Goal: Information Seeking & Learning: Compare options

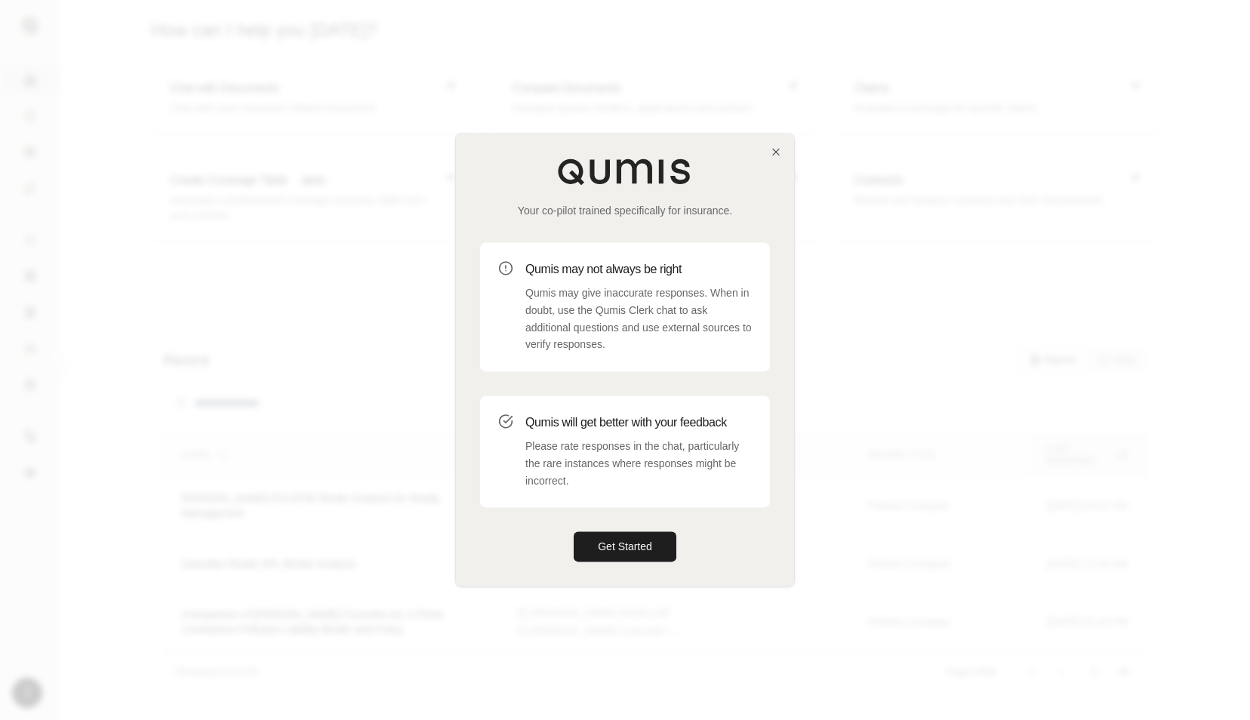
click at [785, 153] on div "Your co-pilot trained specifically for insurance. Qumis may not always be right…" at bounding box center [625, 360] width 338 height 452
click at [777, 149] on icon "button" at bounding box center [776, 152] width 12 height 12
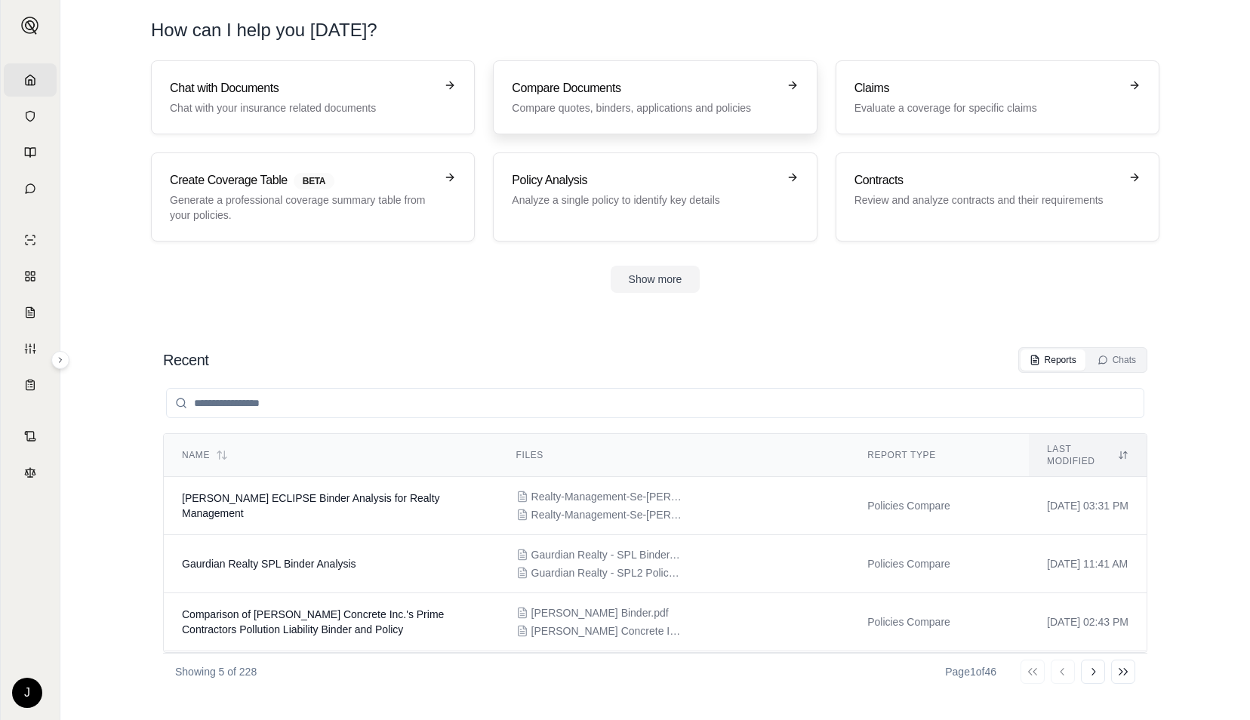
click at [601, 103] on p "Compare quotes, binders, applications and policies" at bounding box center [644, 107] width 265 height 15
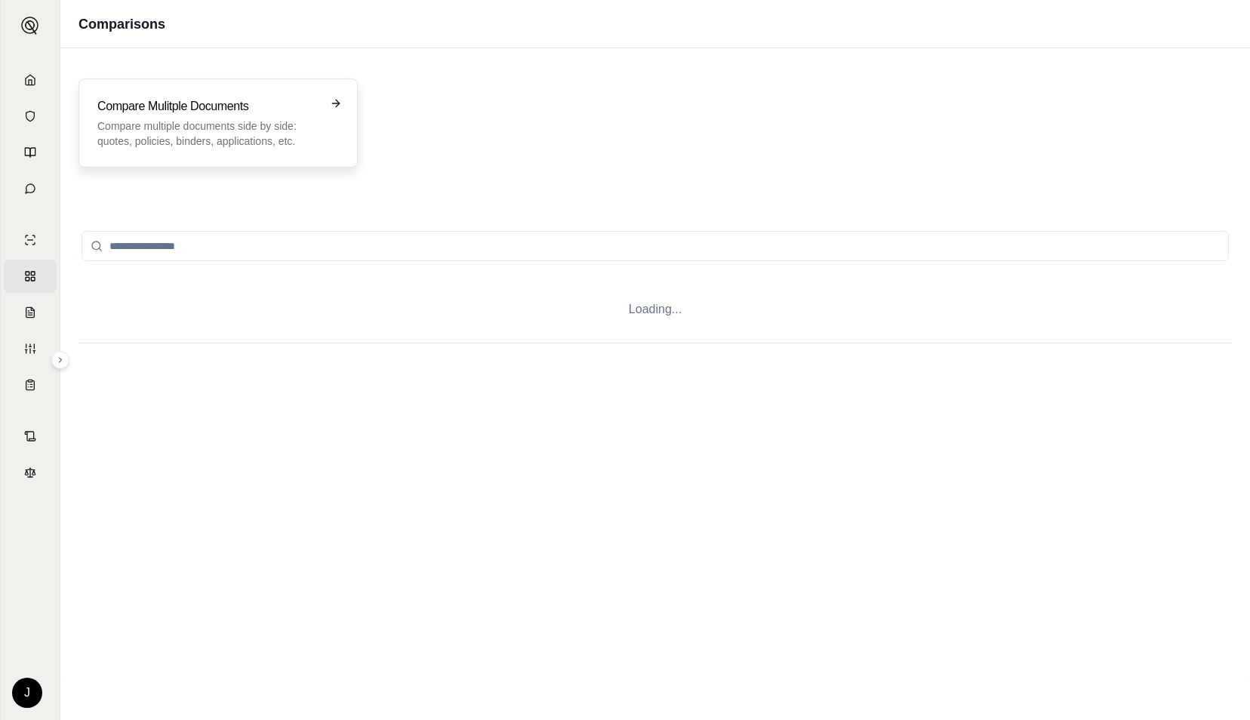
click at [287, 113] on h3 "Compare Mulitple Documents" at bounding box center [207, 106] width 220 height 18
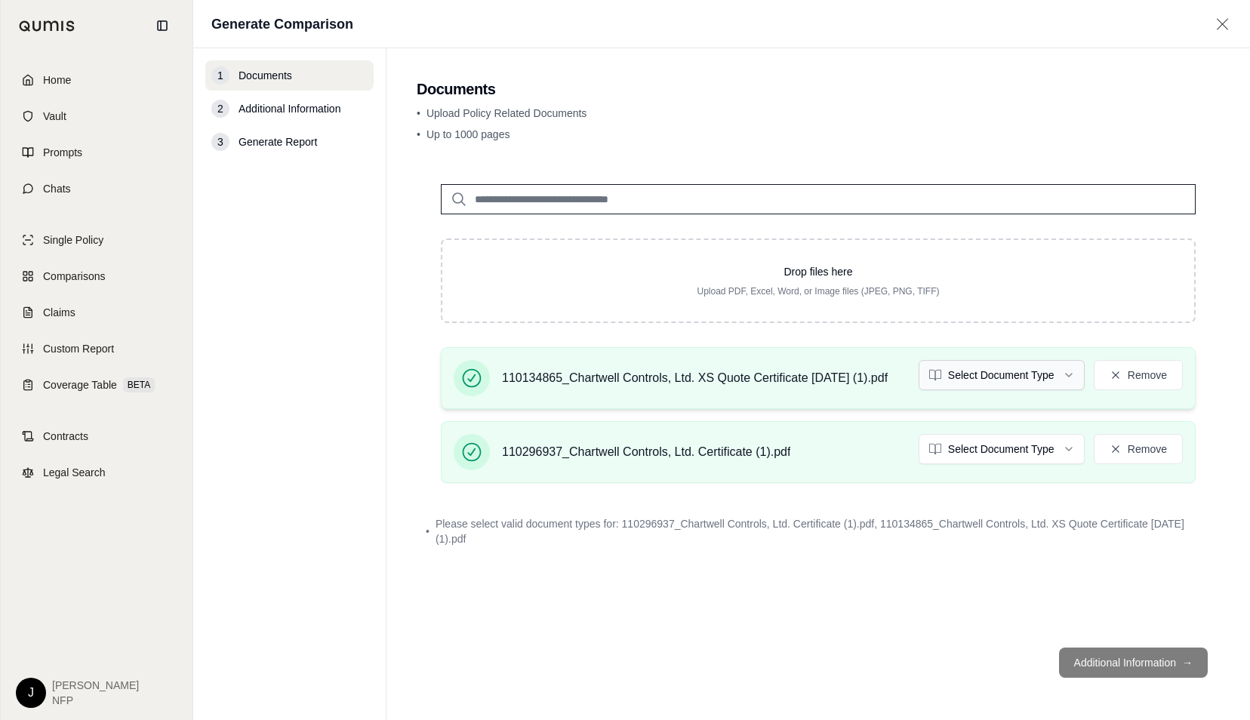
click at [1009, 372] on html "Home Vault Prompts Chats Single Policy Comparisons Claims Custom Report Coverag…" at bounding box center [625, 360] width 1250 height 720
click at [1022, 453] on html "Home Vault Prompts Chats Single Policy Comparisons Claims Custom Report Coverag…" at bounding box center [625, 360] width 1250 height 720
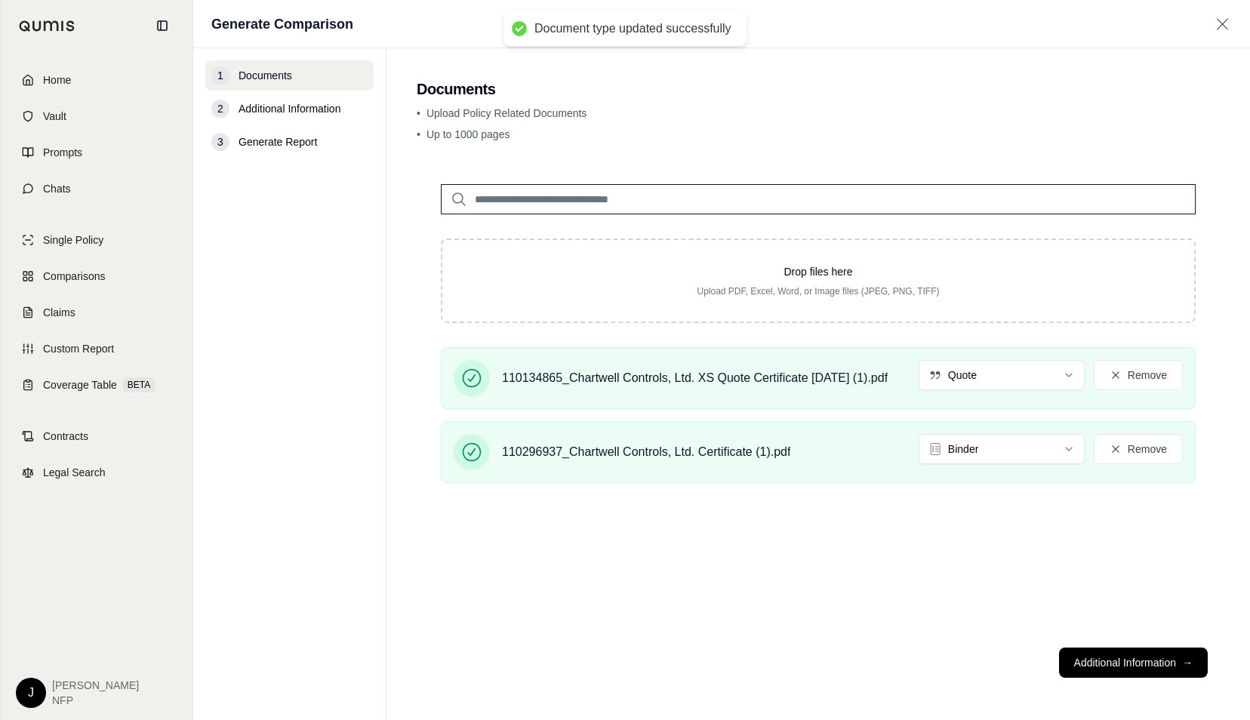
click at [1129, 669] on button "Additional Information →" at bounding box center [1133, 663] width 149 height 30
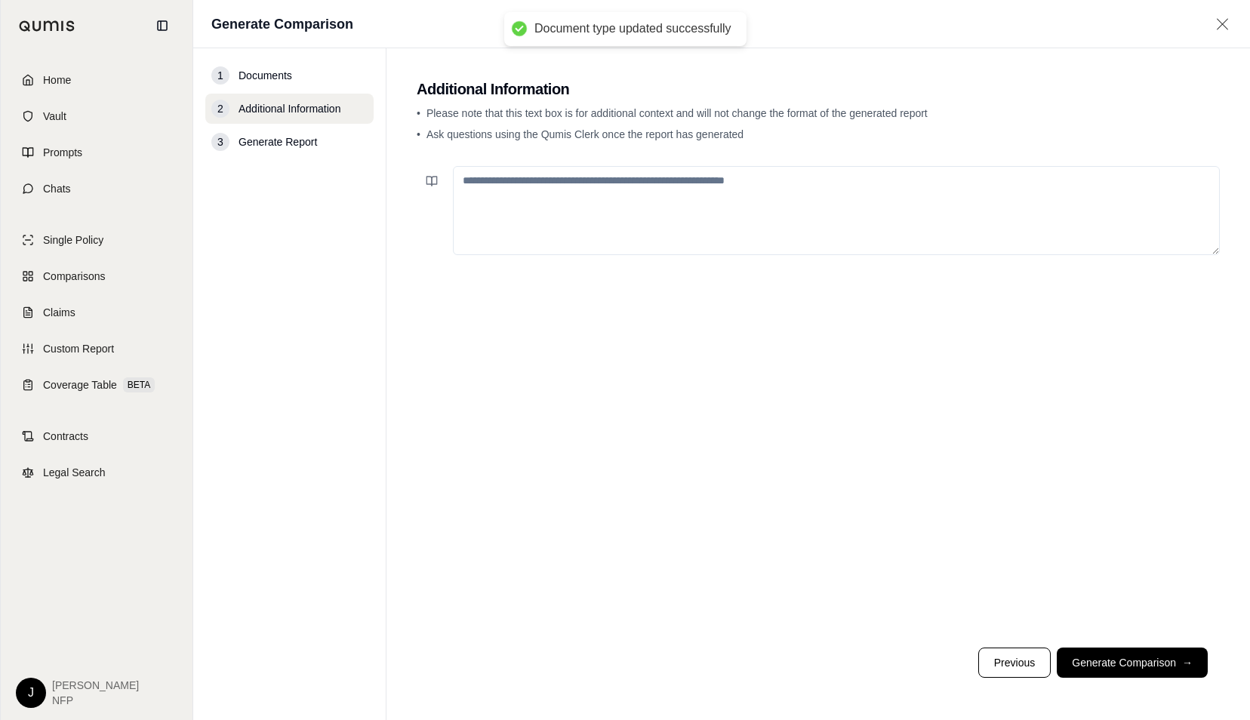
click at [1129, 669] on button "Generate Comparison →" at bounding box center [1132, 663] width 151 height 30
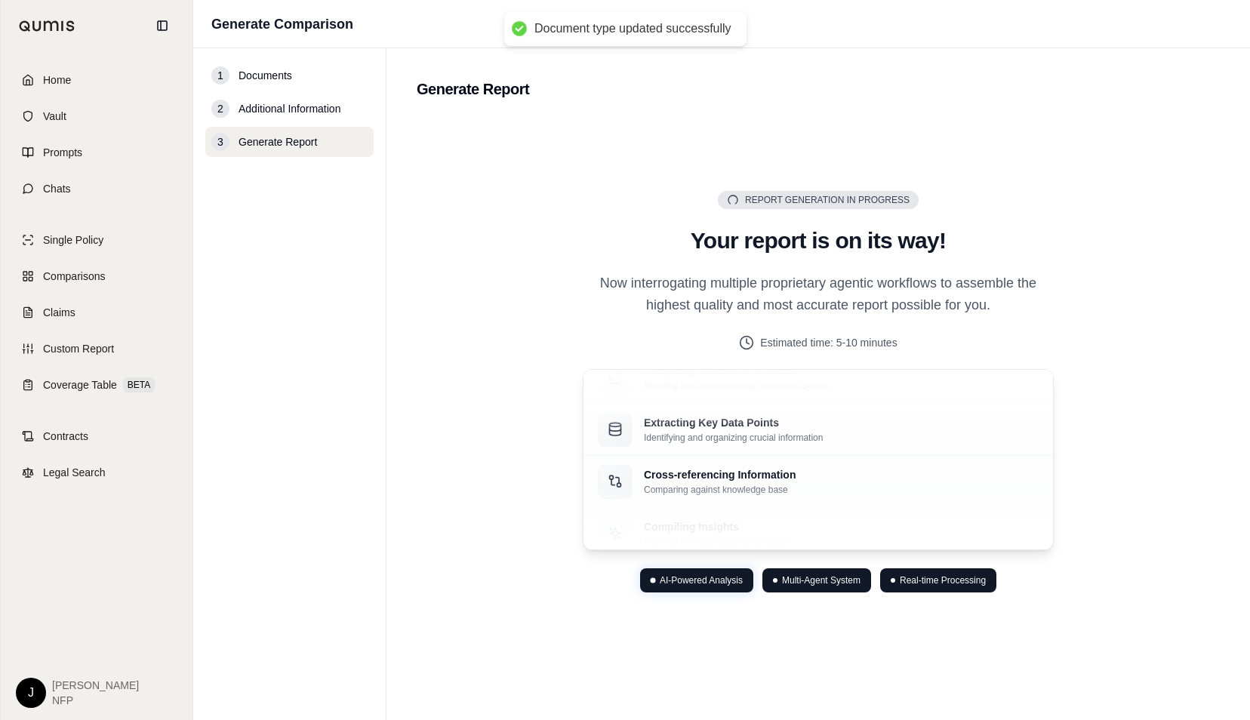
click at [1126, 663] on div "Report Generation in Progress Generating Report Your report is on its way! Now …" at bounding box center [818, 392] width 803 height 548
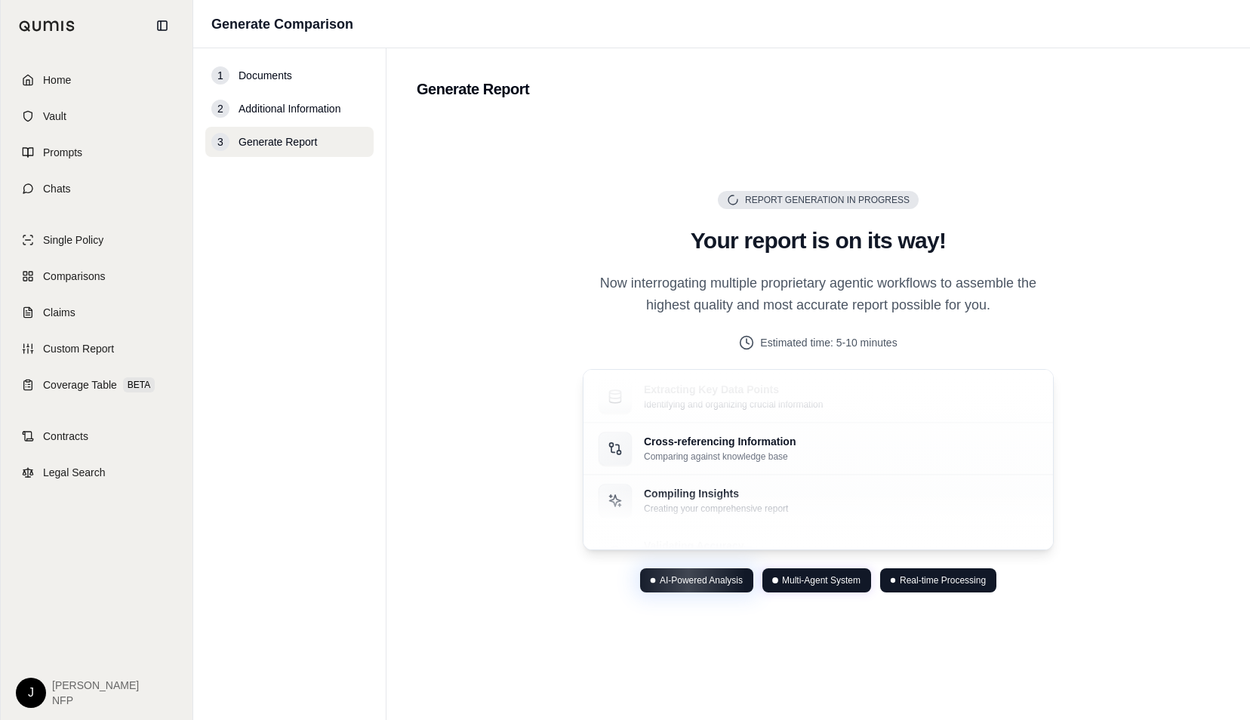
click at [1153, 478] on div "Report Generation in Progress Generating Report Your report is on its way! Now …" at bounding box center [818, 392] width 803 height 548
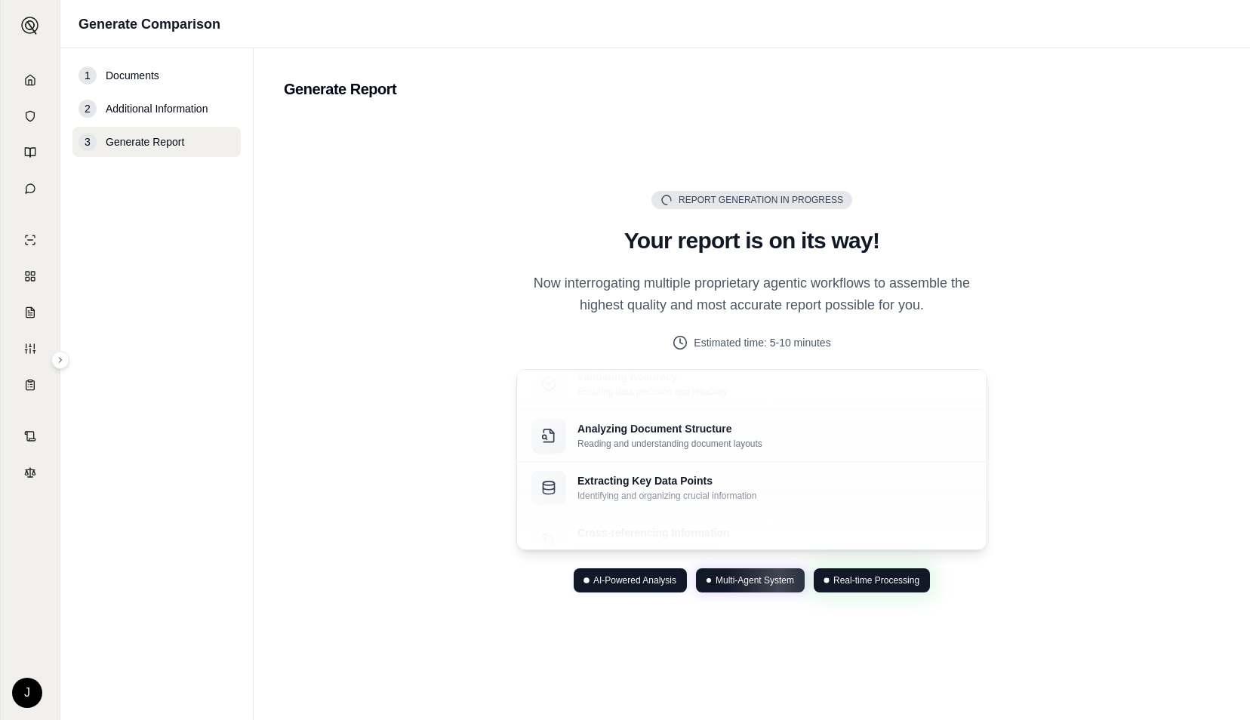
click at [525, 308] on p "Now interrogating multiple proprietary agentic workflows to assemble the highes…" at bounding box center [751, 294] width 471 height 45
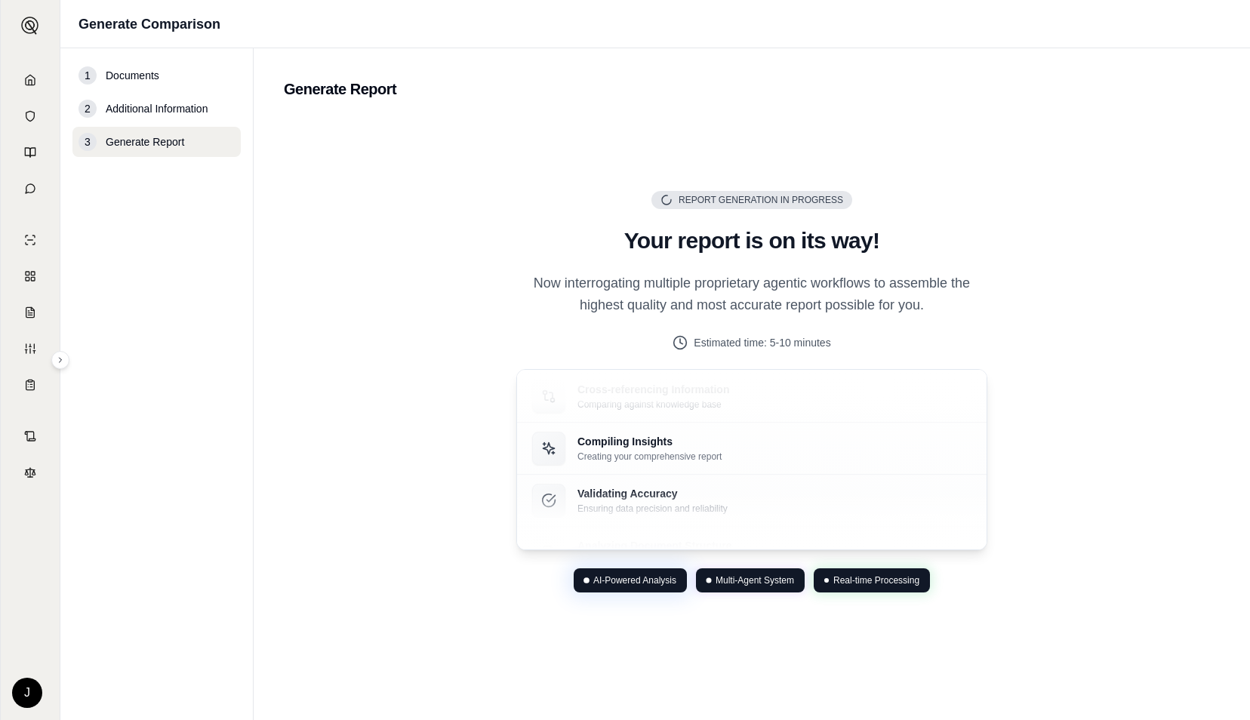
click at [139, 75] on span "Documents" at bounding box center [133, 75] width 54 height 15
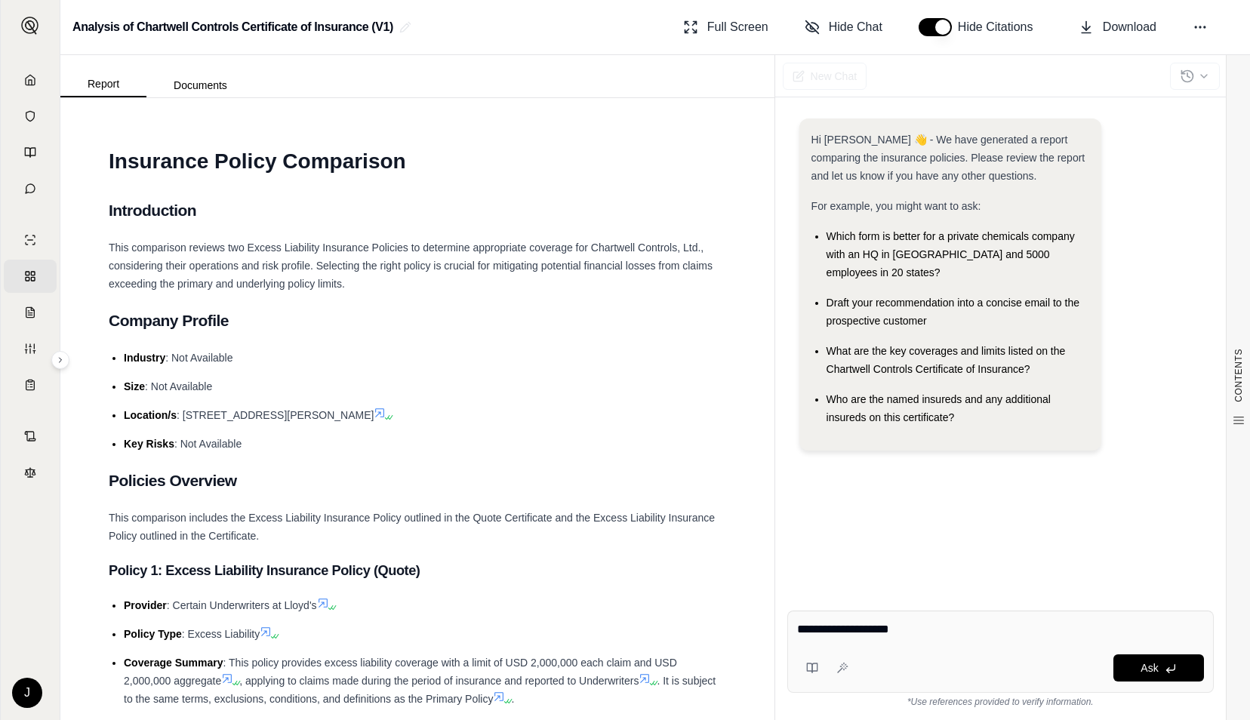
type textarea "**********"
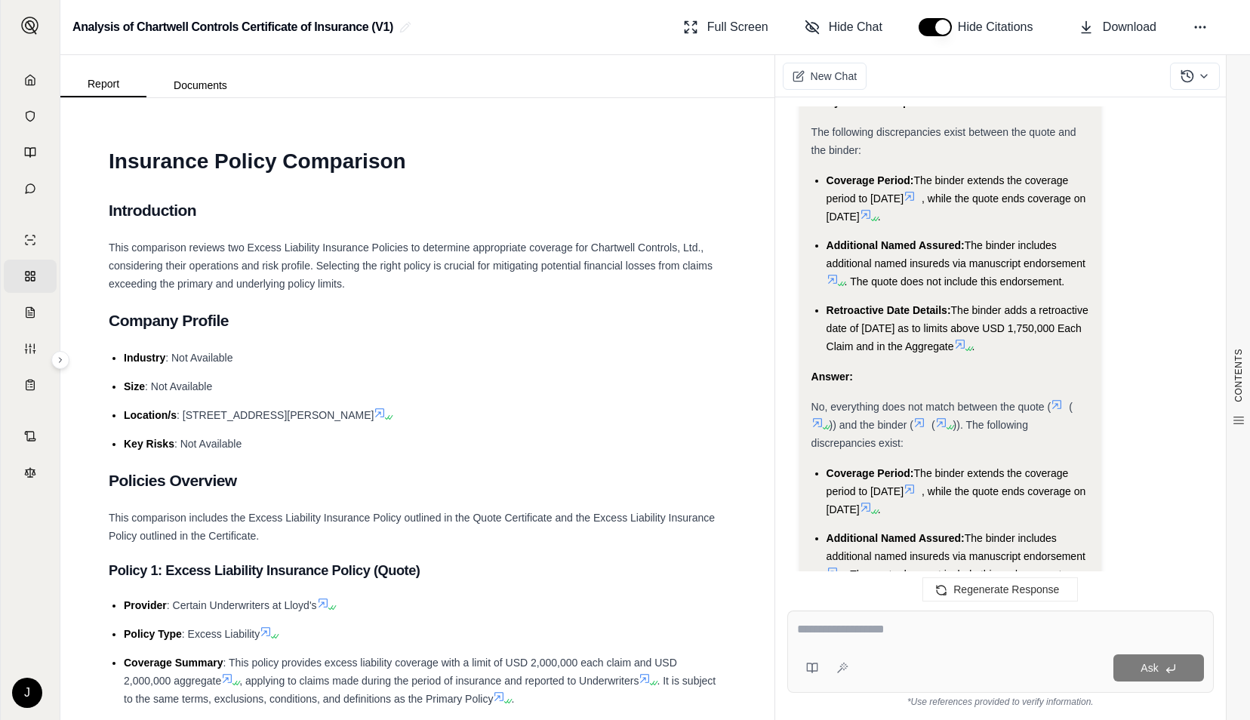
scroll to position [1686, 0]
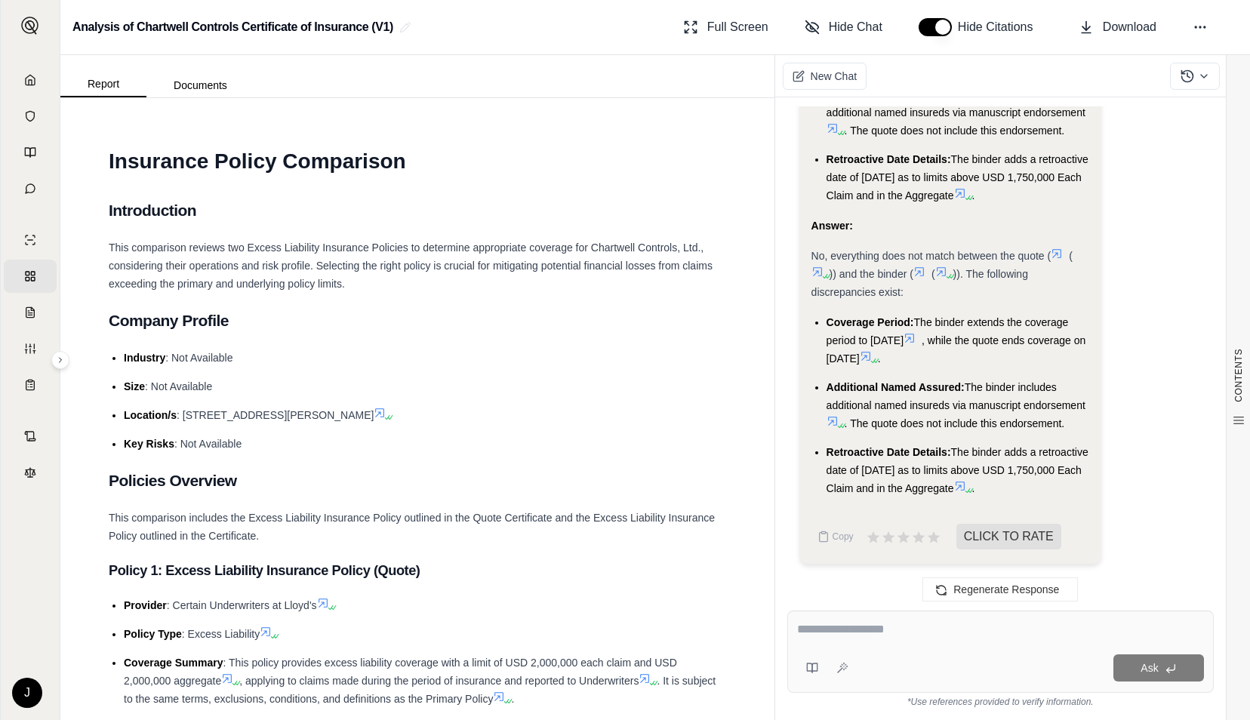
click at [966, 196] on icon at bounding box center [960, 193] width 12 height 12
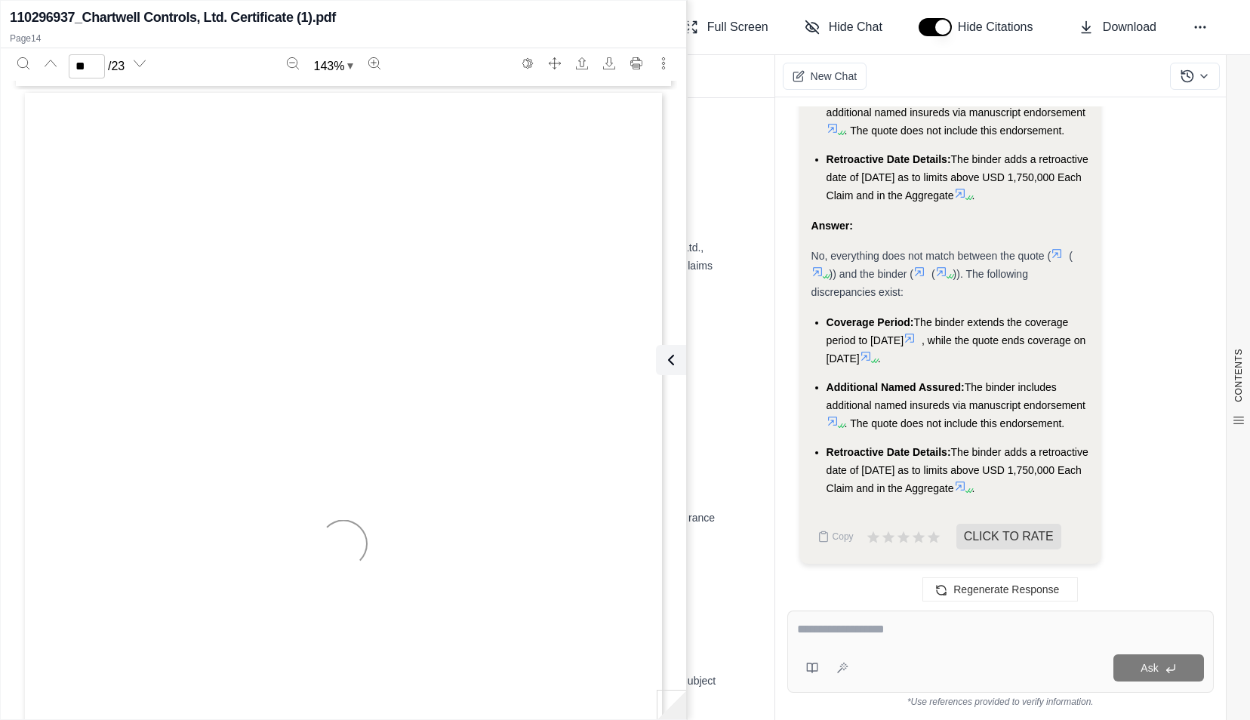
scroll to position [11282, 0]
click at [833, 418] on icon at bounding box center [832, 421] width 12 height 12
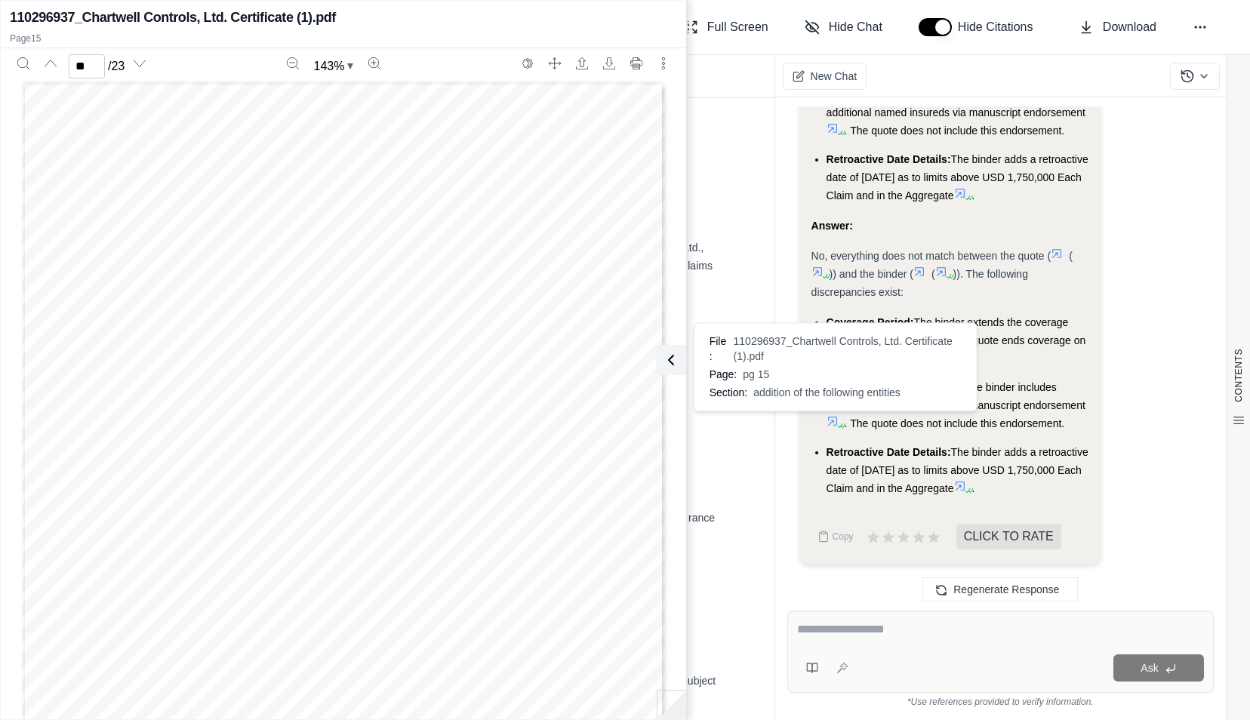
type input "**"
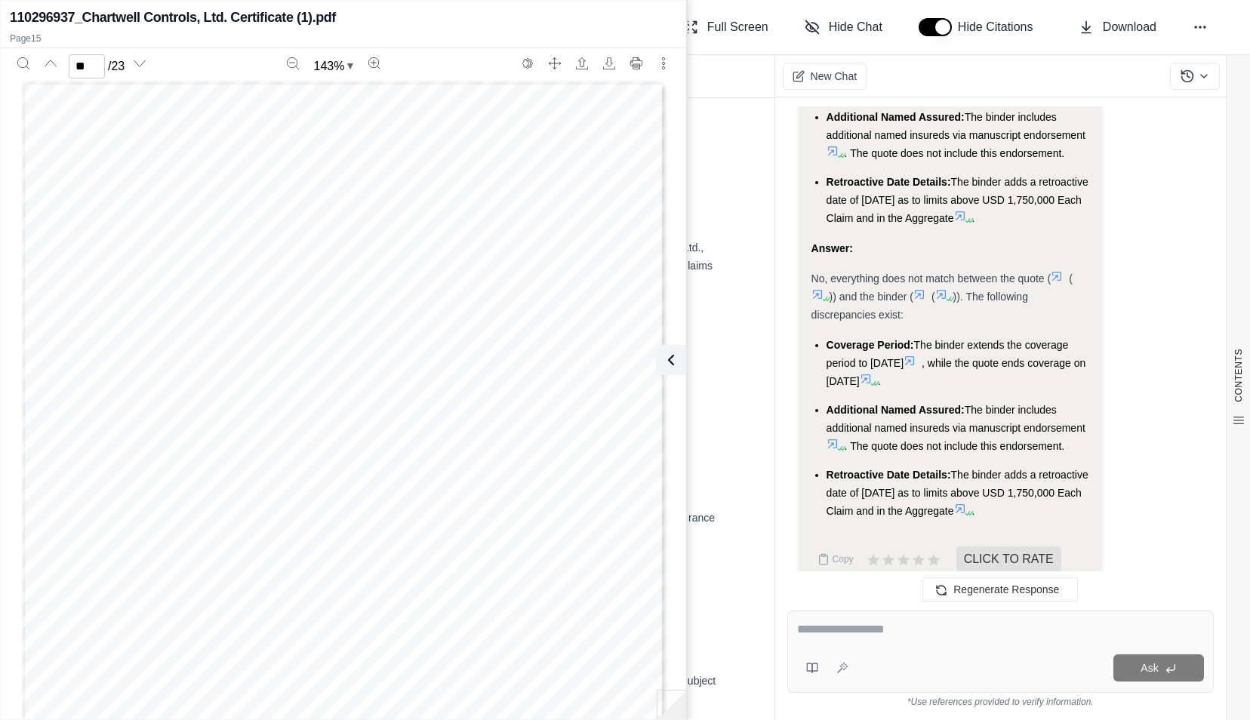
scroll to position [1686, 0]
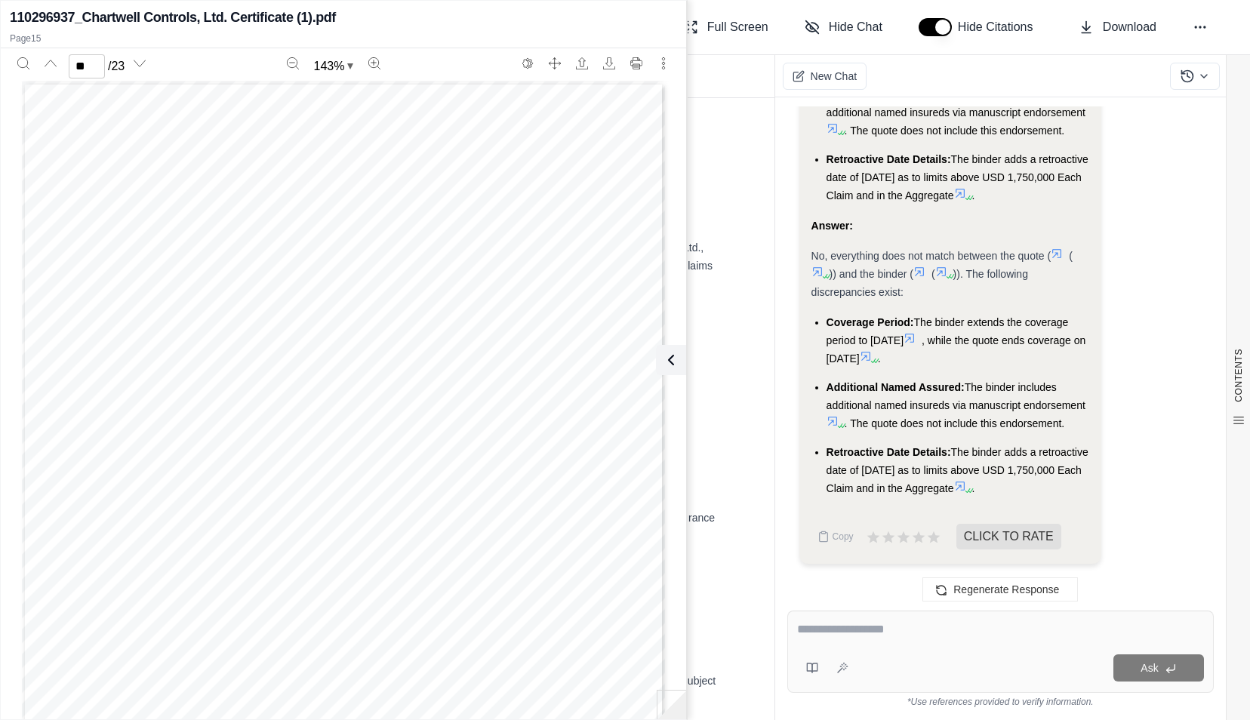
click at [897, 626] on textarea at bounding box center [1001, 629] width 408 height 18
type textarea "**********"
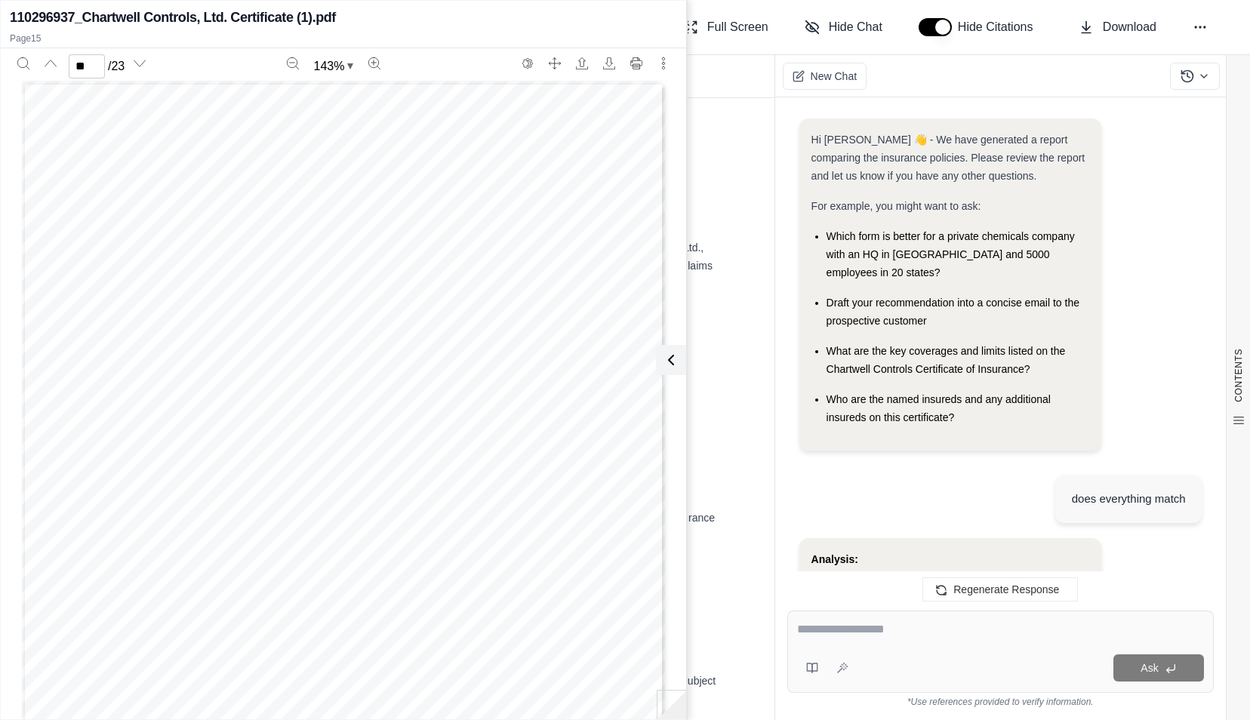
scroll to position [2374, 0]
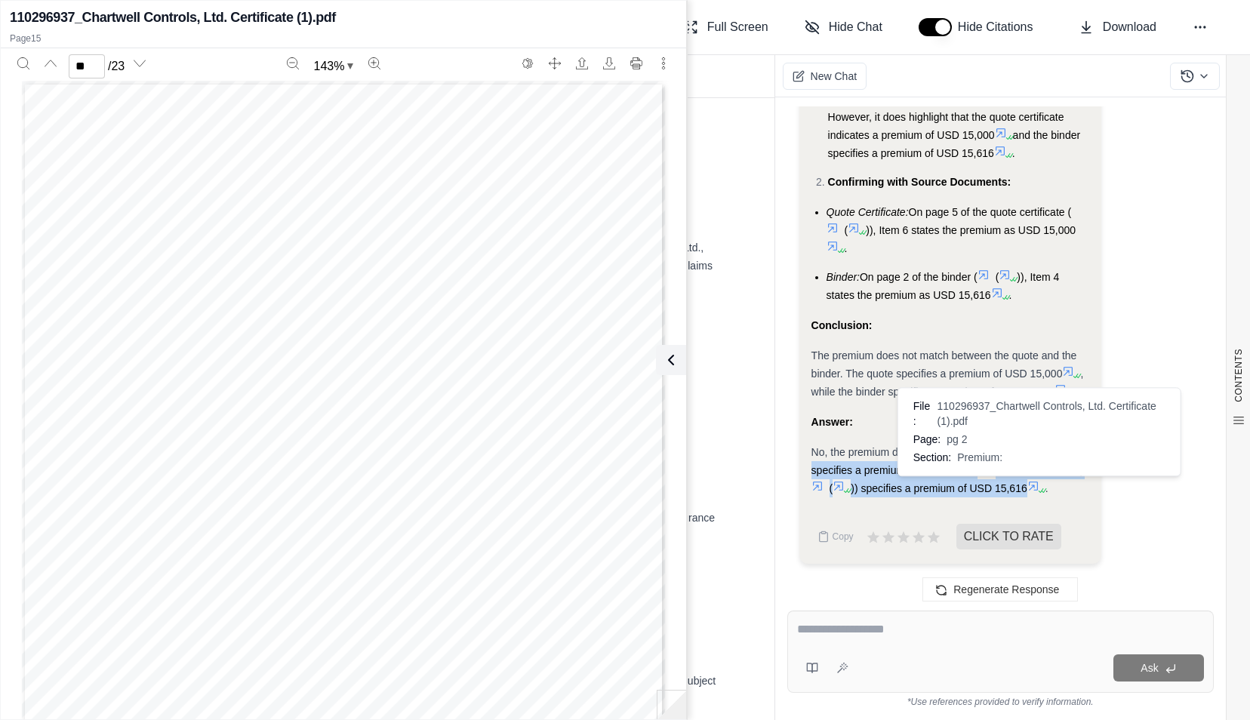
drag, startPoint x: 973, startPoint y: 448, endPoint x: 1026, endPoint y: 491, distance: 67.7
click at [1026, 491] on div "No, the premium does not match. The quote ( ( )) specifies a premium of USD 15,…" at bounding box center [950, 470] width 278 height 54
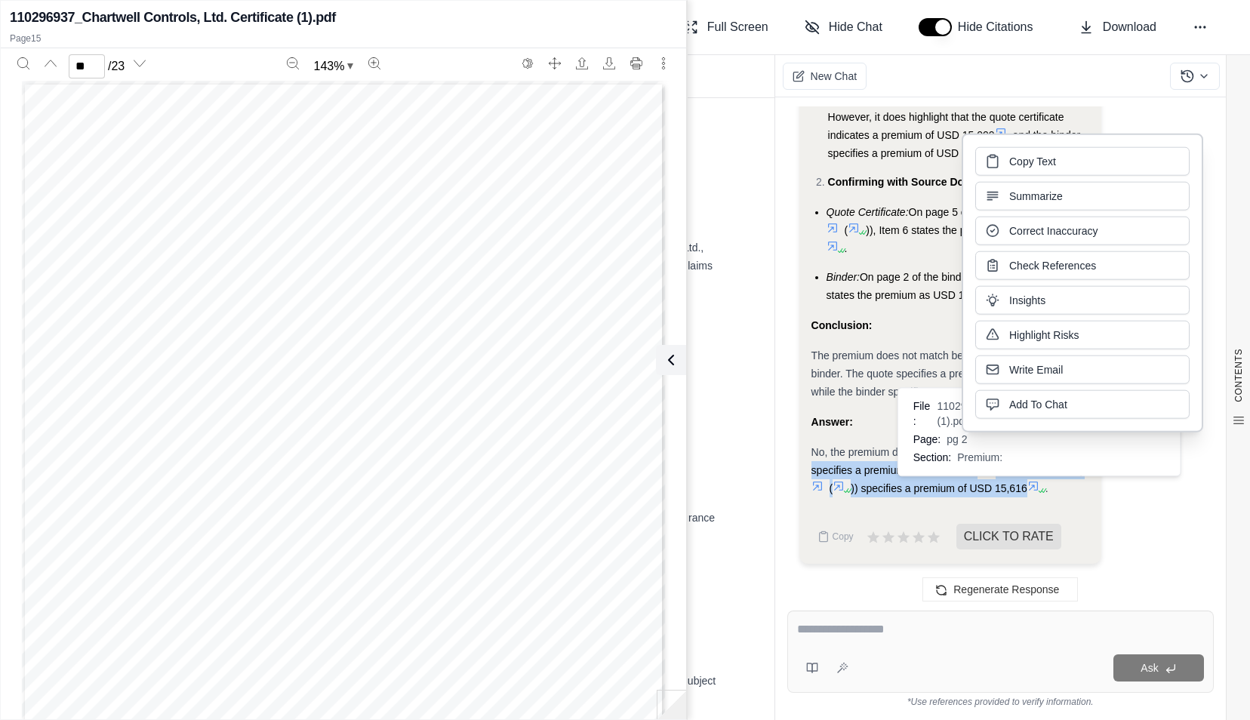
copy div "he quote ( ( )) specifies a premium of USD 15,000 , while the binder ( ( )) spe…"
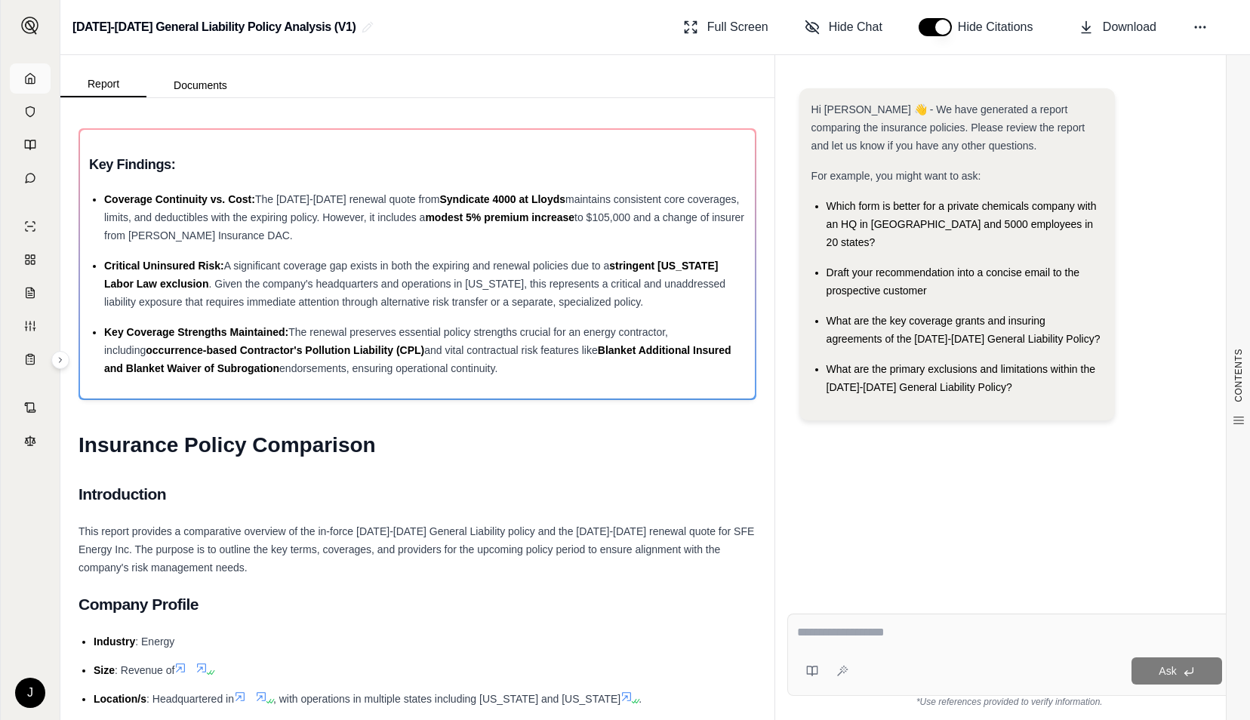
click at [30, 72] on icon at bounding box center [30, 78] width 12 height 12
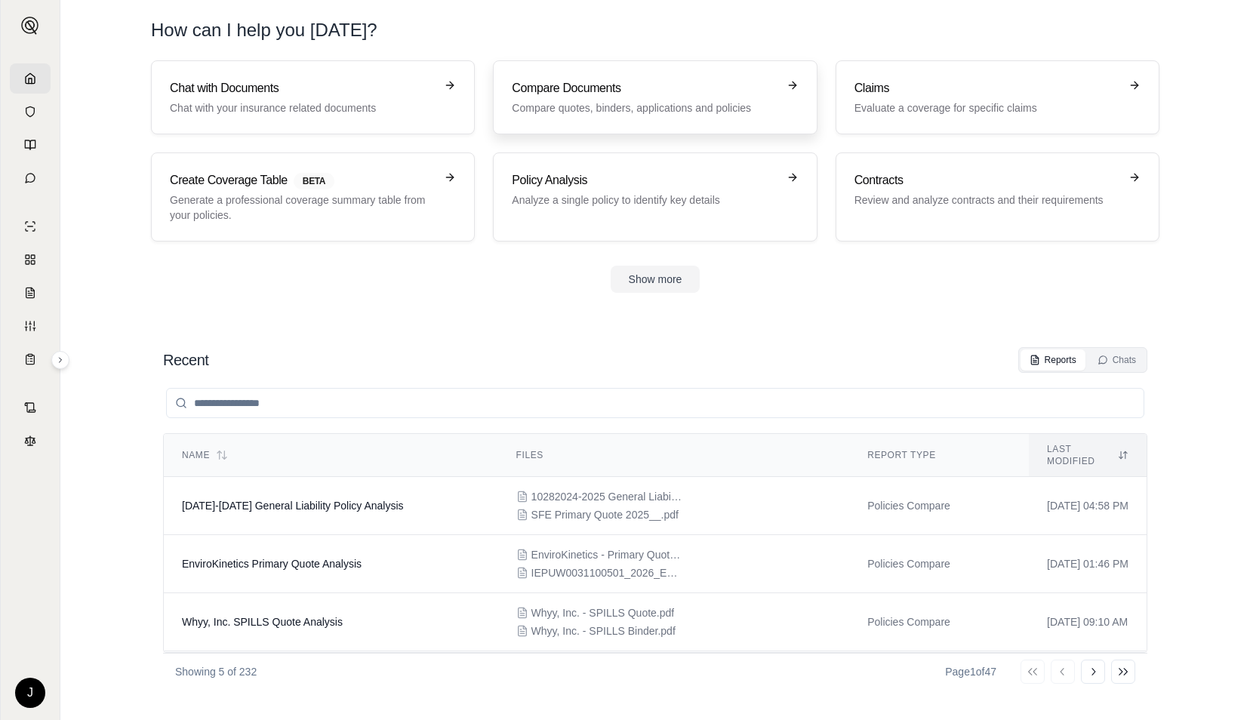
click at [602, 83] on h3 "Compare Documents" at bounding box center [644, 88] width 265 height 18
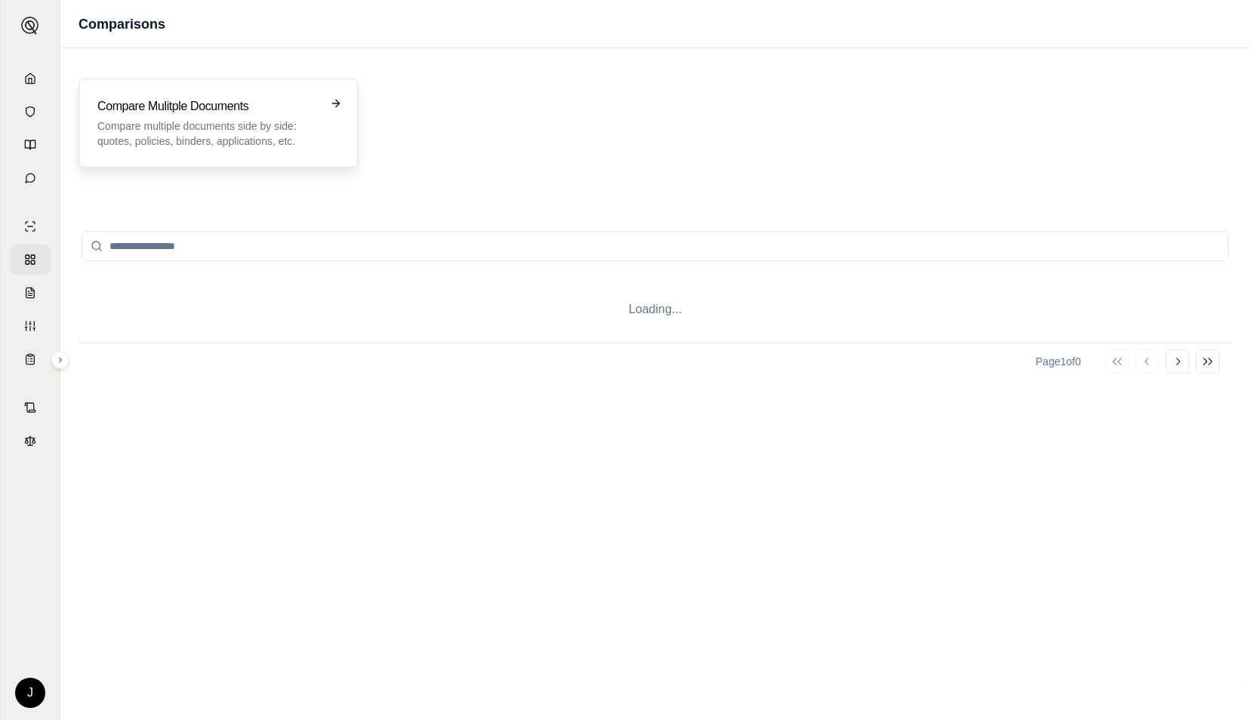
click at [212, 87] on div "Compare Mulitple Documents Compare multiple documents side by side: quotes, pol…" at bounding box center [217, 122] width 279 height 89
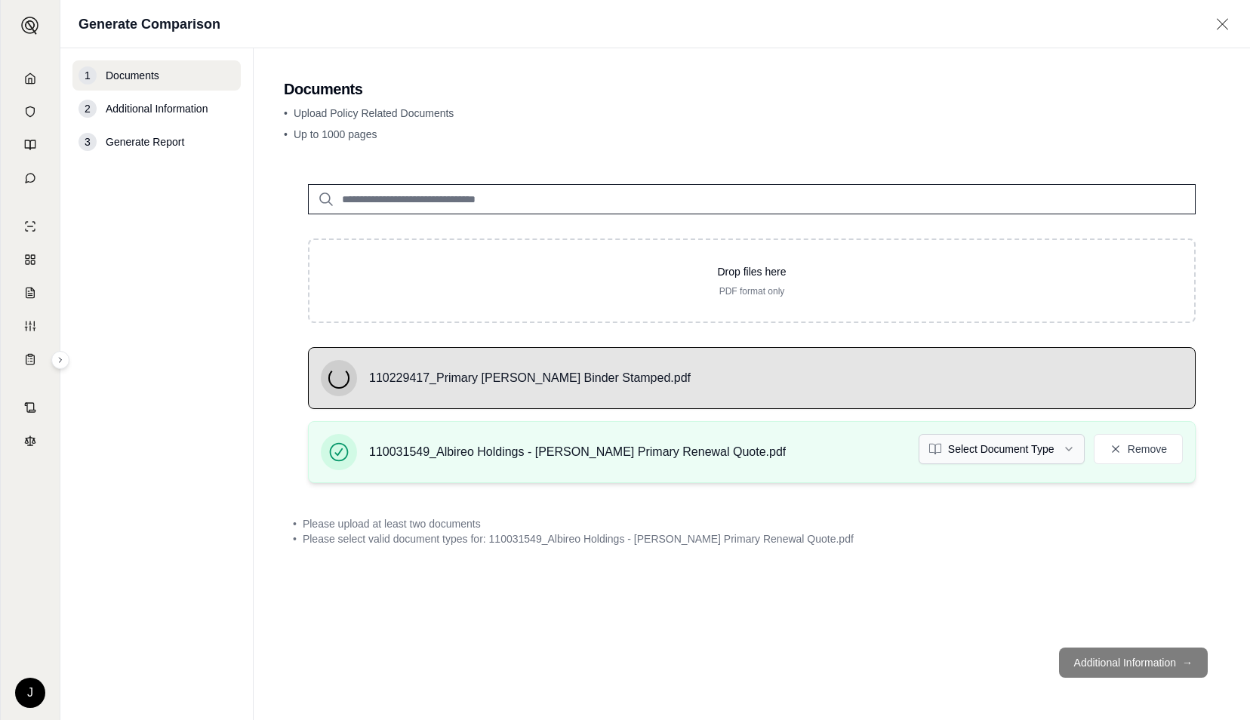
click at [1031, 448] on html "J Generate Comparison 1 Documents 2 Additional Information 3 Generate Report Do…" at bounding box center [625, 360] width 1250 height 720
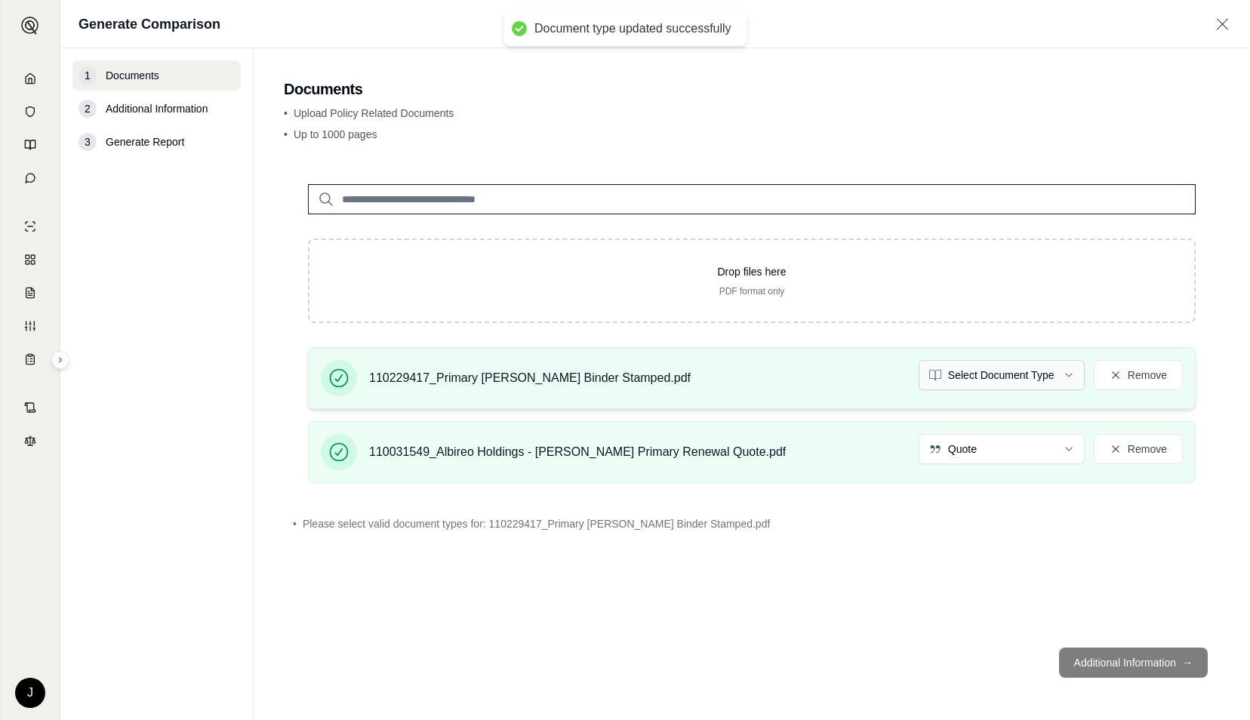
click at [1011, 370] on html "Document type updated successfully J Generate Comparison 1 Documents 2 Addition…" at bounding box center [625, 360] width 1250 height 720
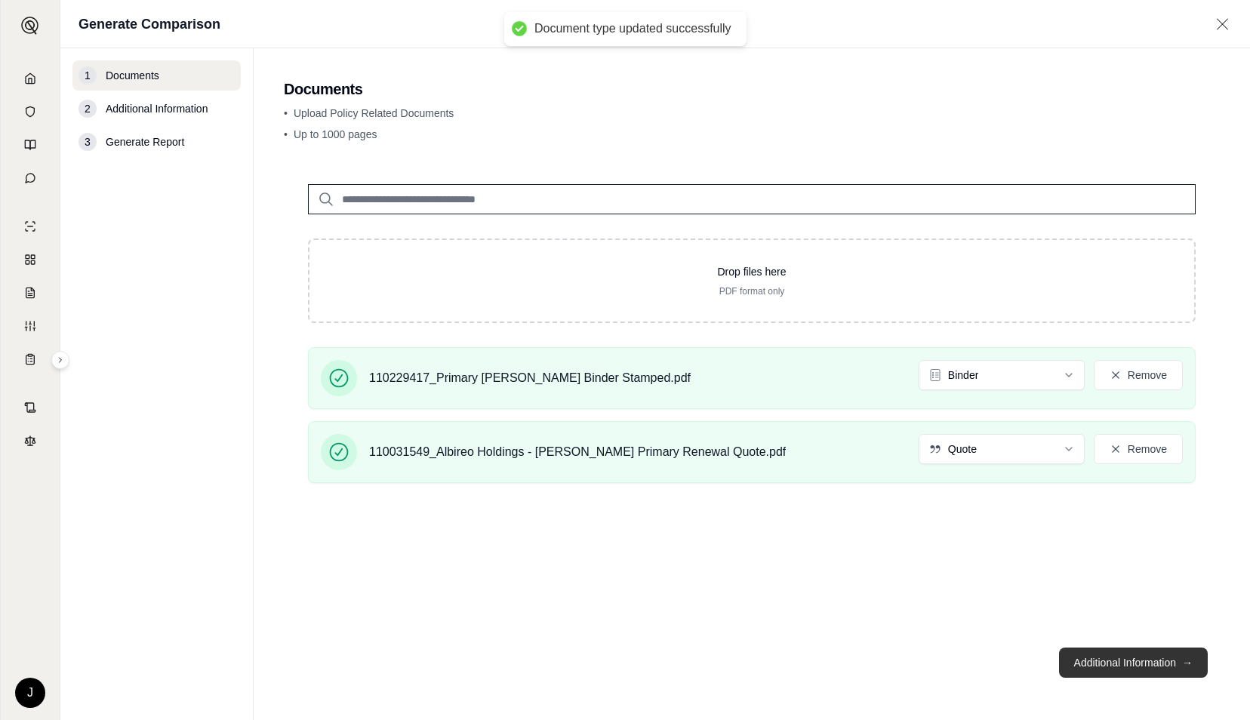
click at [1162, 658] on button "Additional Information →" at bounding box center [1133, 663] width 149 height 30
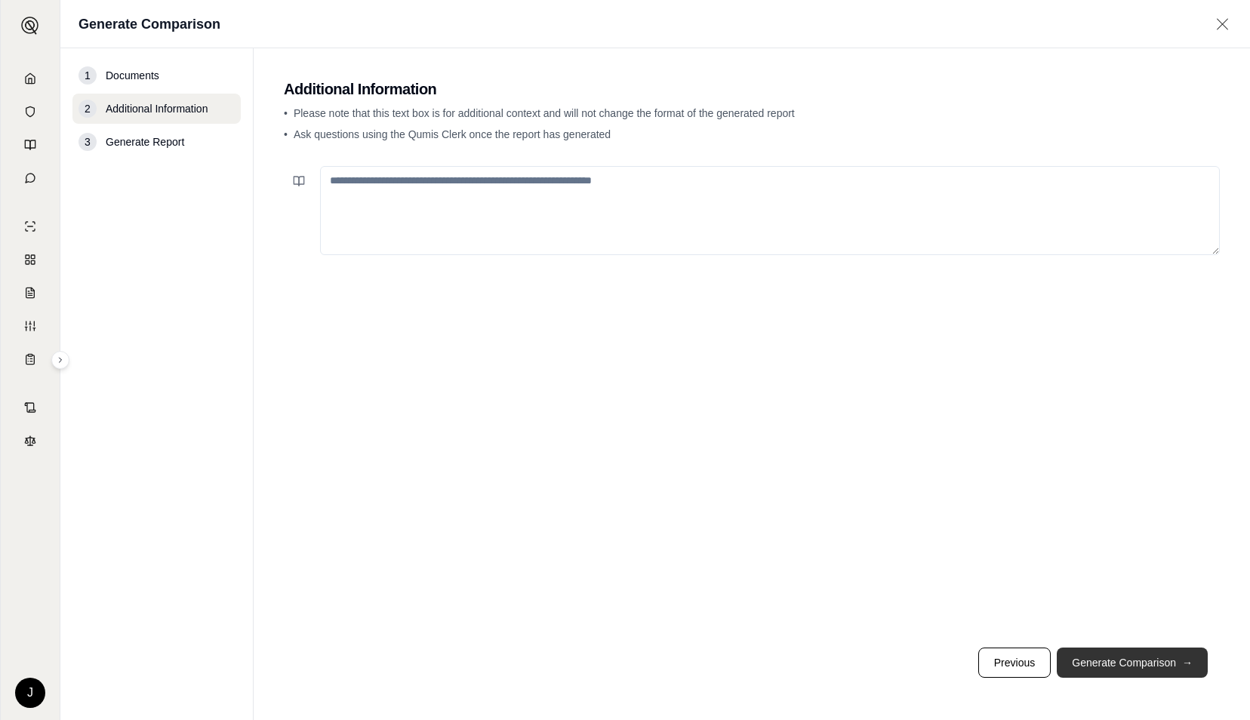
click at [1162, 658] on button "Generate Comparison →" at bounding box center [1132, 663] width 151 height 30
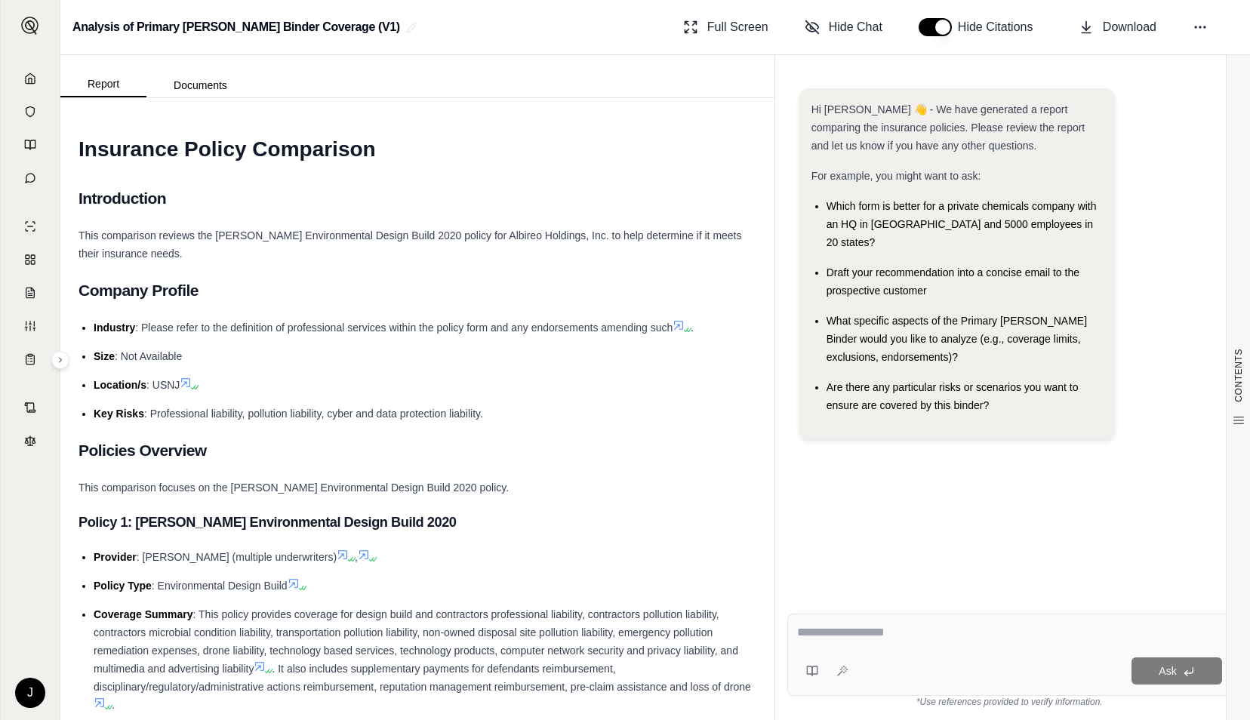
click at [895, 637] on textarea at bounding box center [1010, 632] width 426 height 18
type textarea "**********"
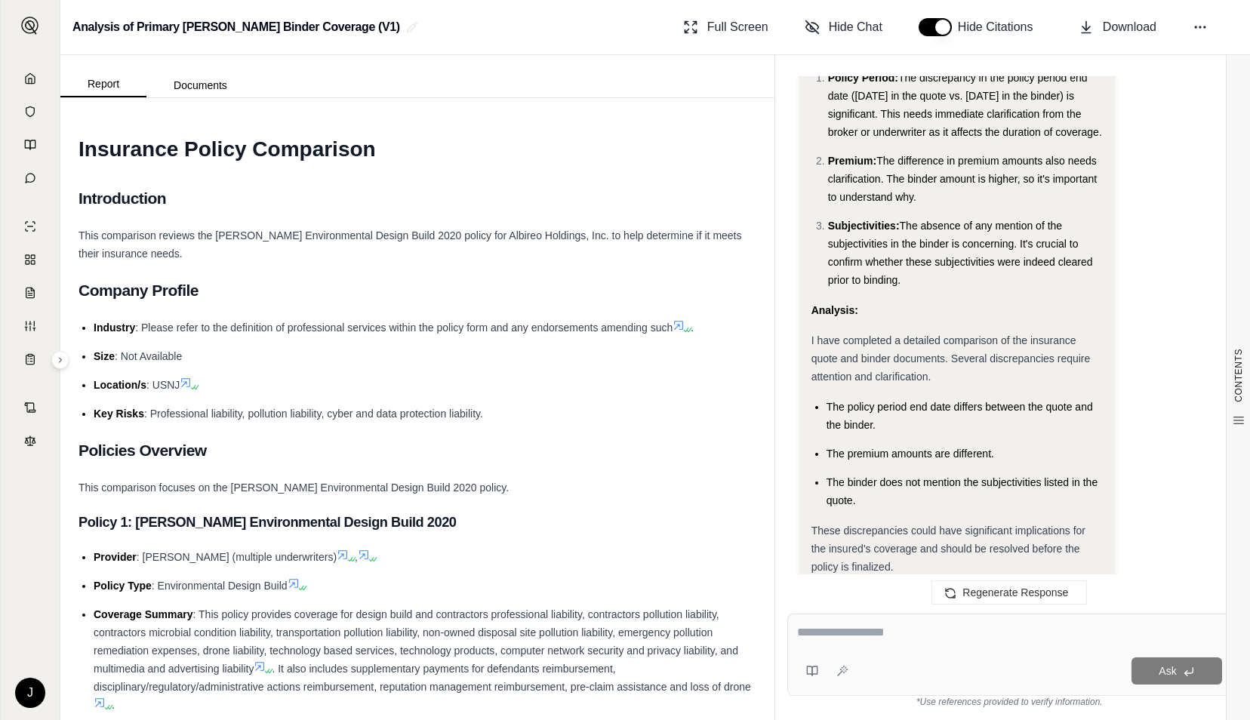
scroll to position [7105, 0]
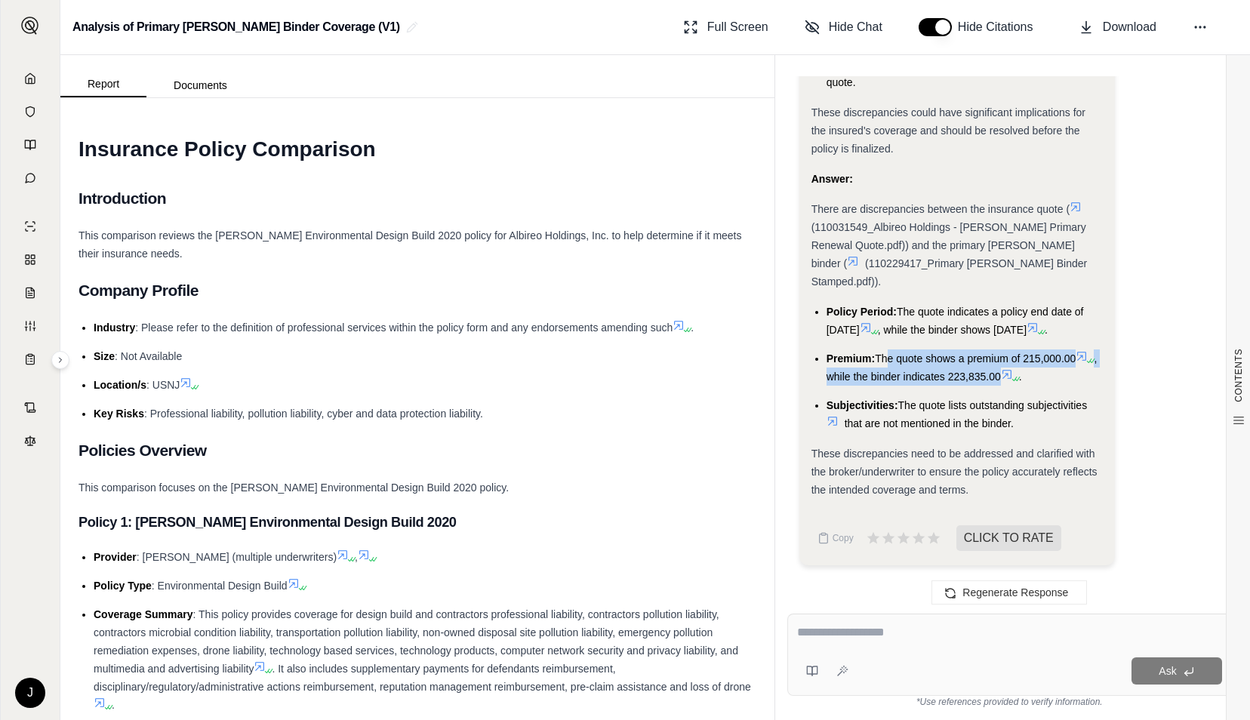
drag, startPoint x: 883, startPoint y: 358, endPoint x: 999, endPoint y: 376, distance: 117.5
click at [999, 376] on li "Premium: The quote shows a premium of 215,000.00 , while the binder indicates 2…" at bounding box center [964, 367] width 276 height 36
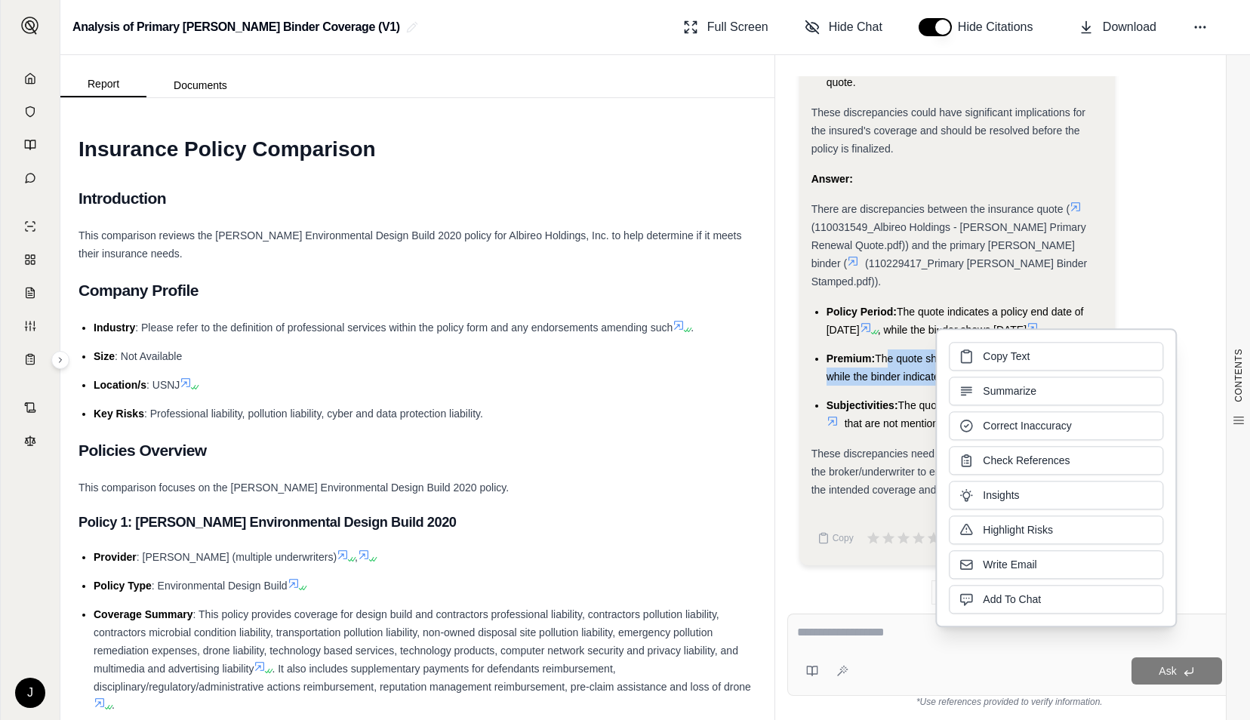
copy li "he quote shows a premium of 215,000.00 , while the binder indicates 223,835.00"
click at [880, 360] on span "The quote shows a premium of 215,000.00" at bounding box center [975, 358] width 201 height 12
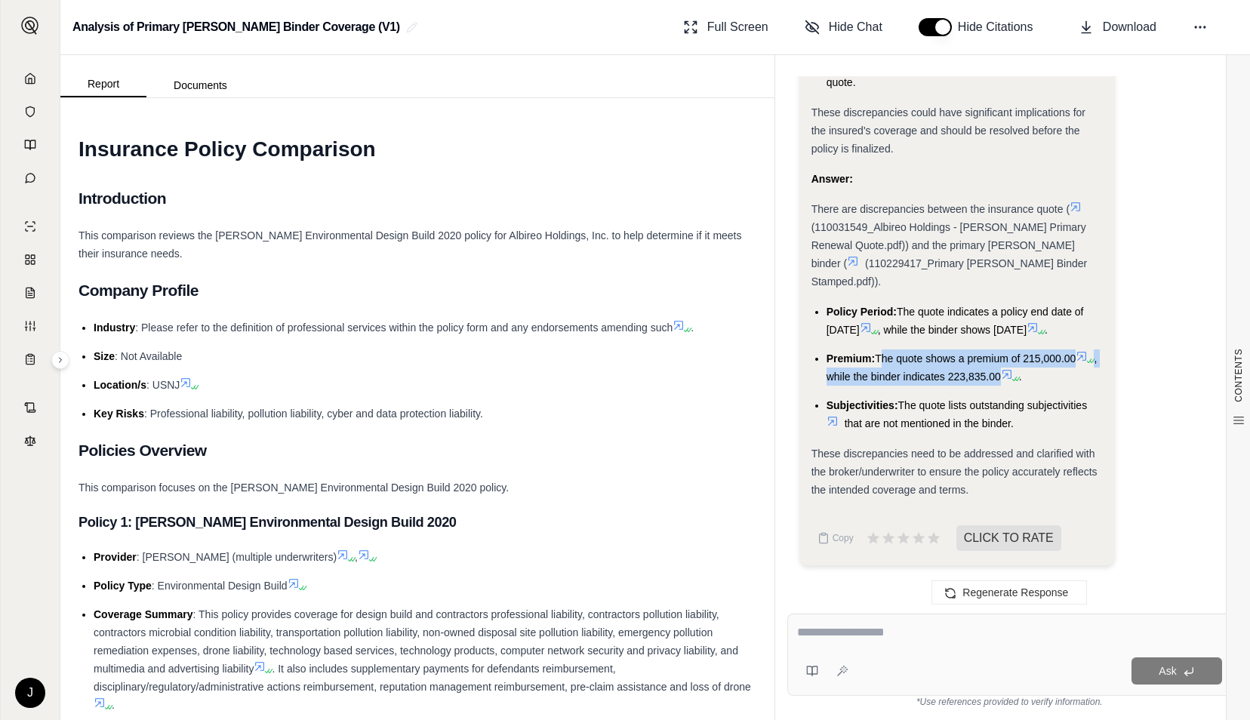
drag, startPoint x: 878, startPoint y: 355, endPoint x: 998, endPoint y: 381, distance: 122.9
click at [998, 381] on li "Premium: The quote shows a premium of 215,000.00 , while the binder indicates 2…" at bounding box center [964, 367] width 276 height 36
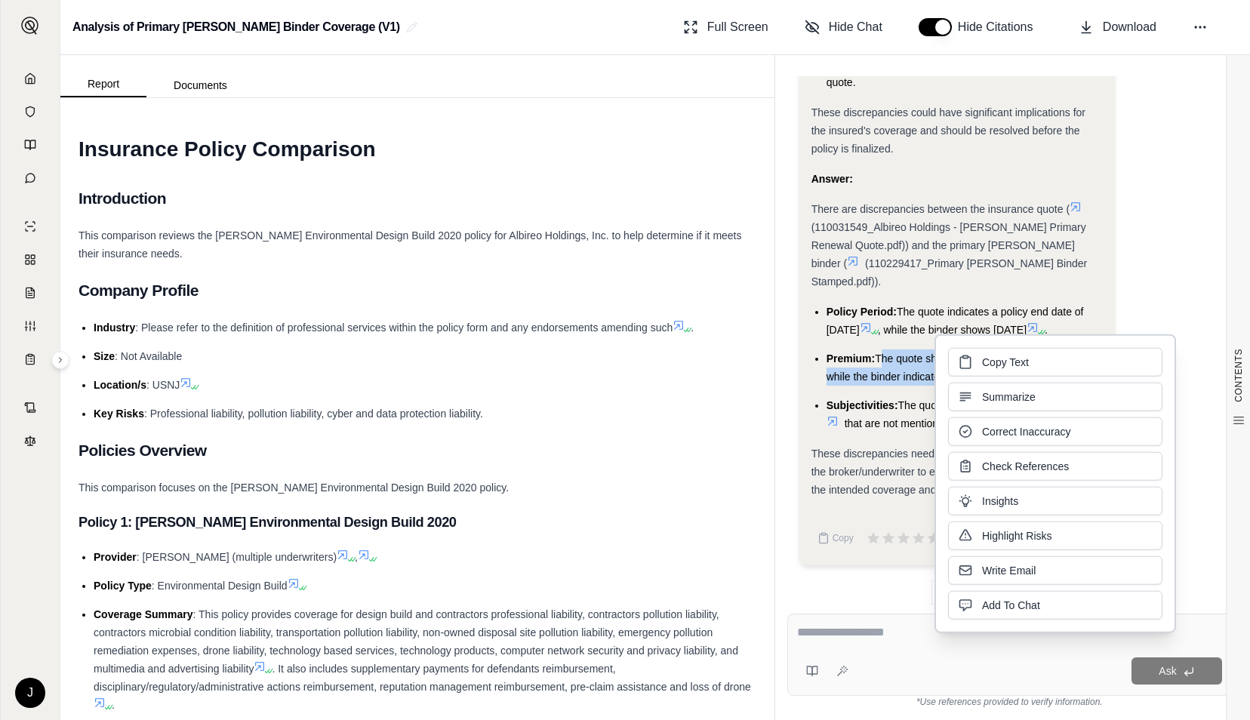
copy li "The quote shows a premium of 215,000.00 , while the binder indicates 223,835.00"
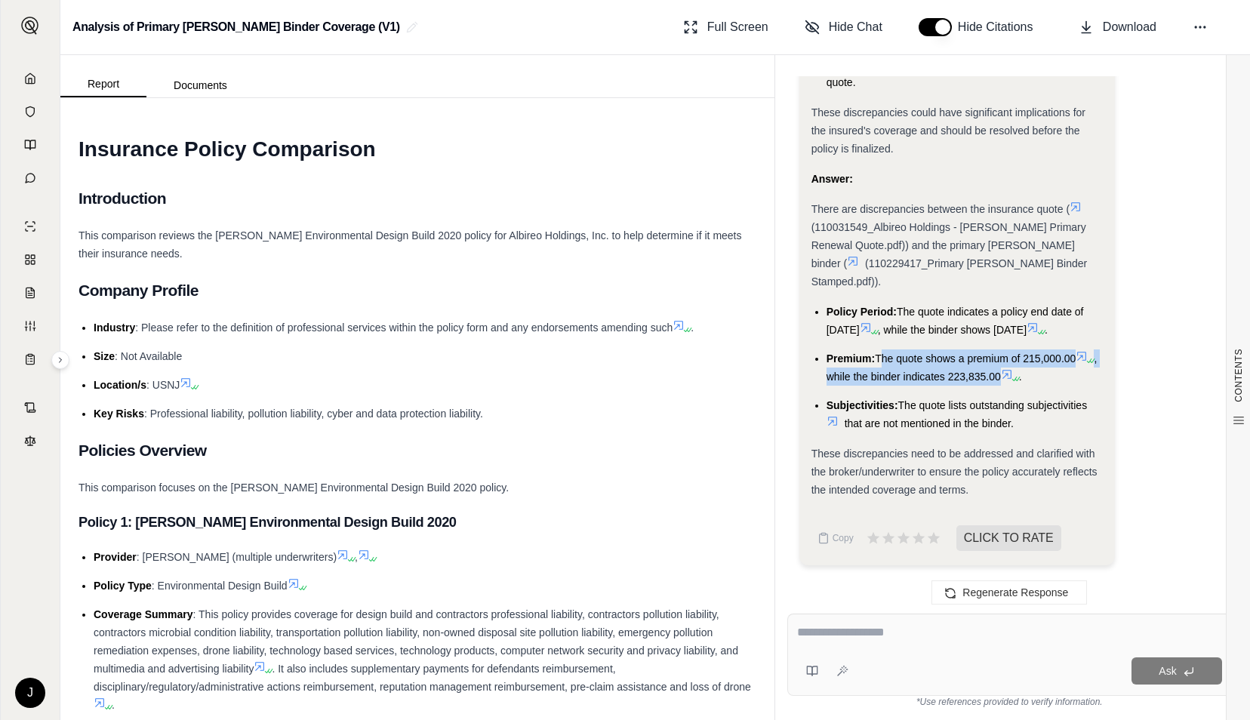
drag, startPoint x: 984, startPoint y: 291, endPoint x: 948, endPoint y: 292, distance: 36.2
click at [984, 306] on span "The quote indicates a policy end date of 01 October 2026" at bounding box center [954, 321] width 257 height 30
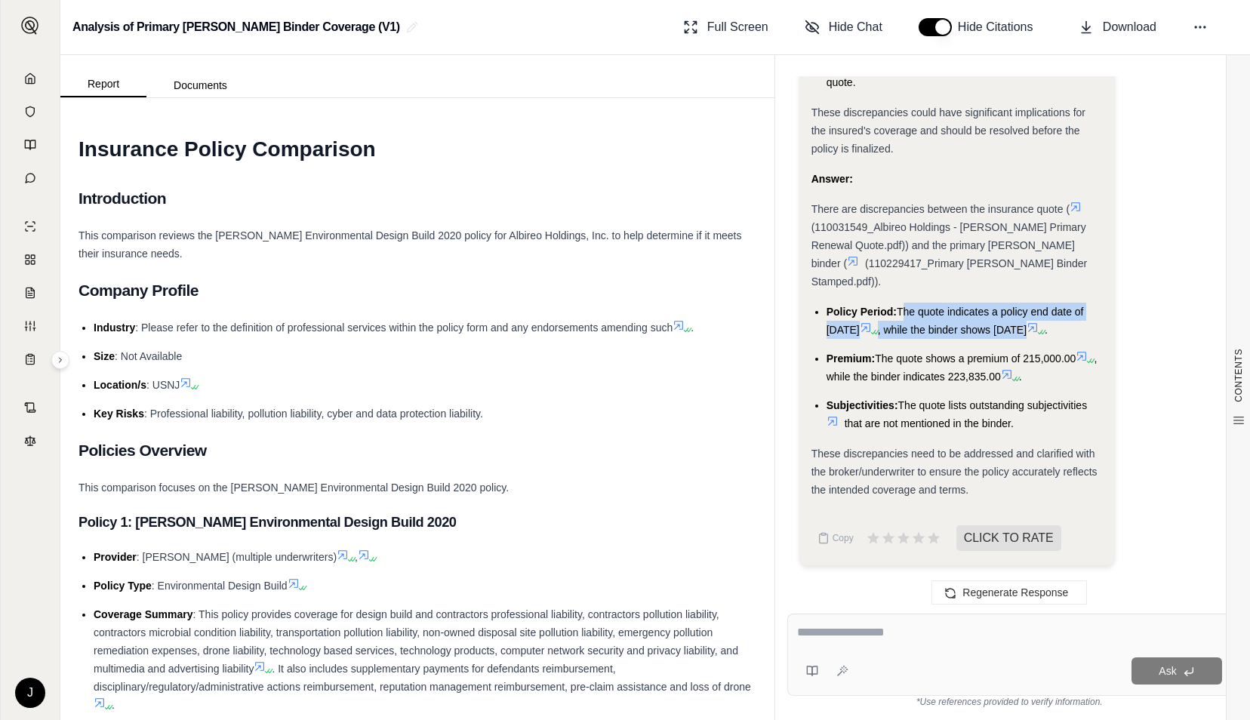
drag, startPoint x: 901, startPoint y: 291, endPoint x: 851, endPoint y: 327, distance: 61.1
click at [851, 327] on li "Policy Period: The quote indicates a policy end date of 01 October 2026 , while…" at bounding box center [964, 321] width 276 height 36
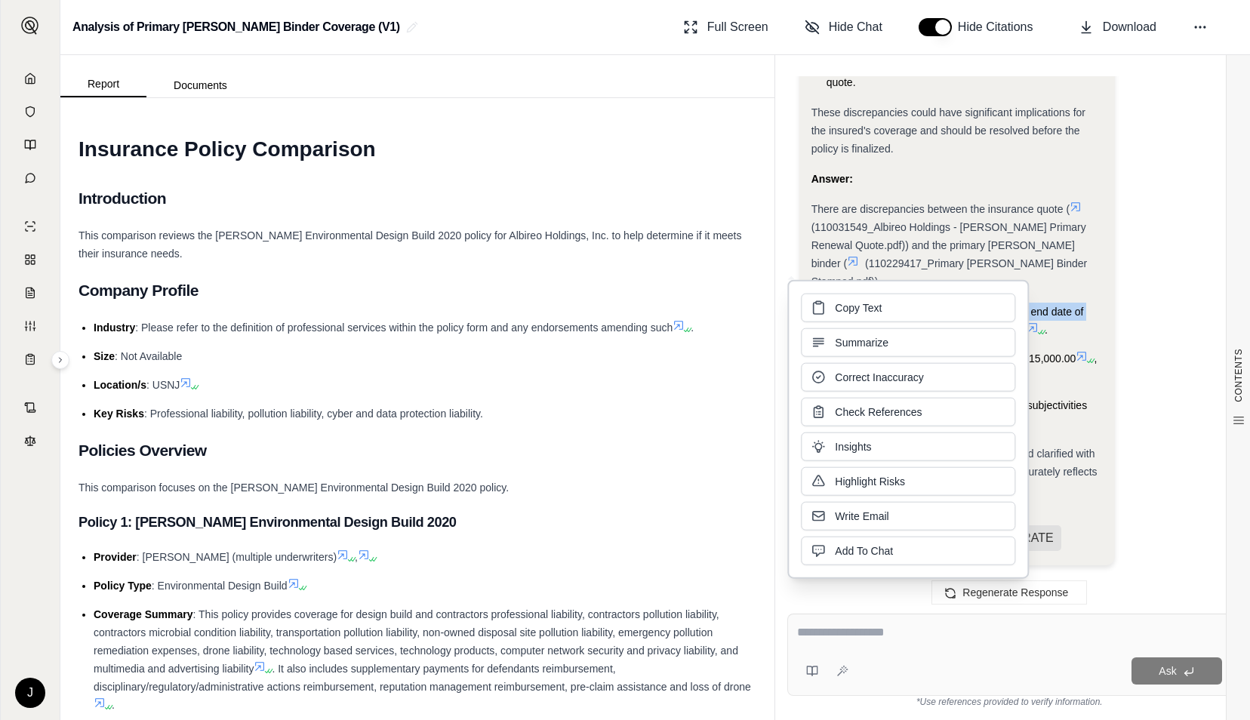
copy li "The quote indicates a policy end date of 01 October 2026 , while the binder sho…"
click at [703, 254] on div "This comparison reviews the Miller Environmental Design Build 2020 policy for A…" at bounding box center [417, 244] width 678 height 36
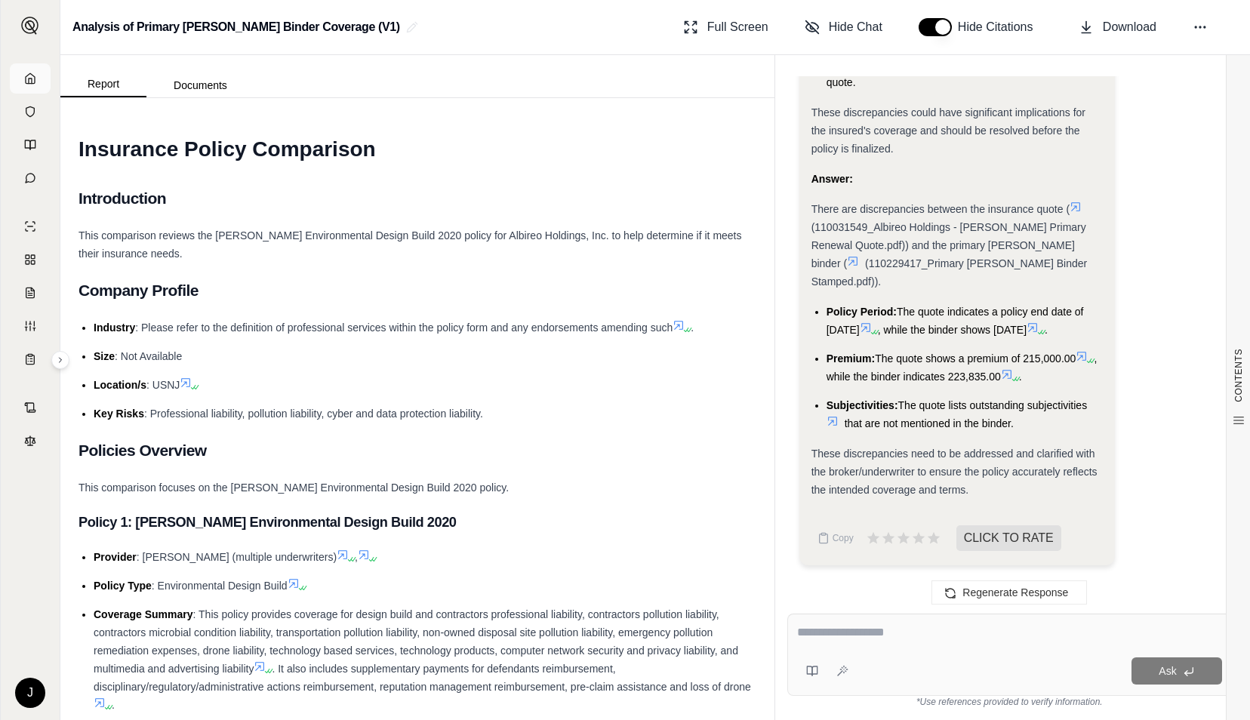
click at [32, 77] on icon at bounding box center [30, 78] width 12 height 12
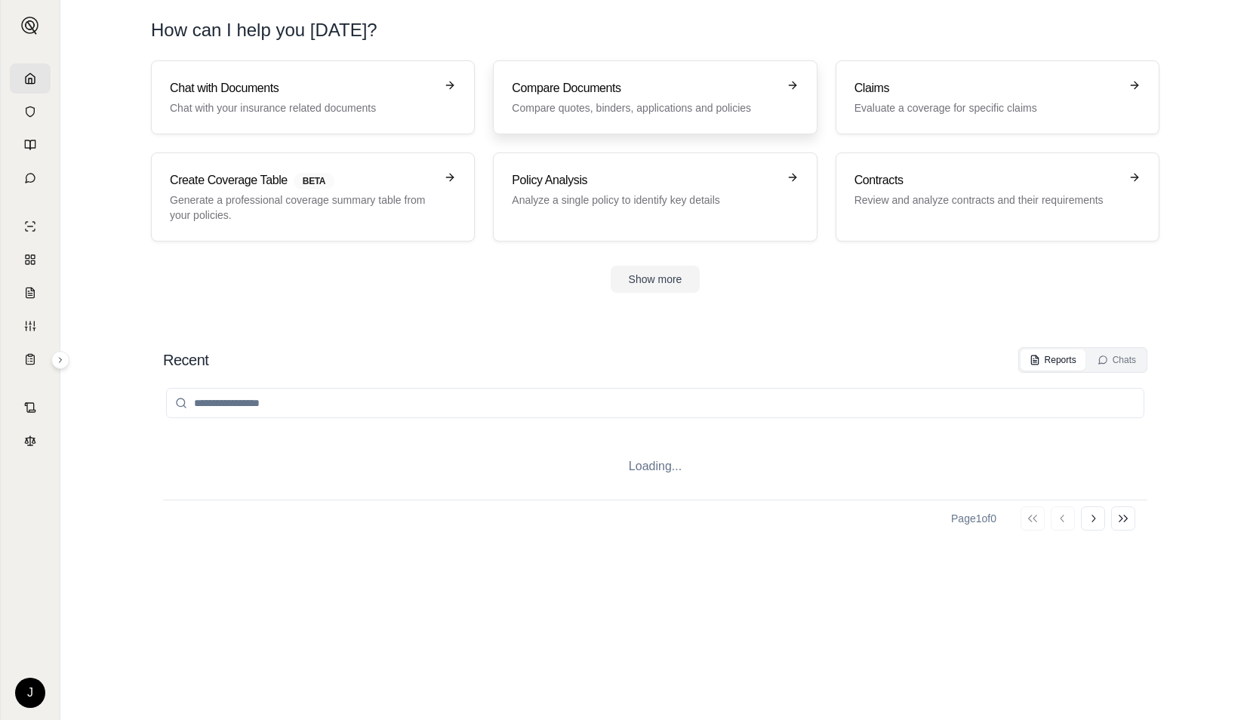
click at [584, 91] on h3 "Compare Documents" at bounding box center [644, 88] width 265 height 18
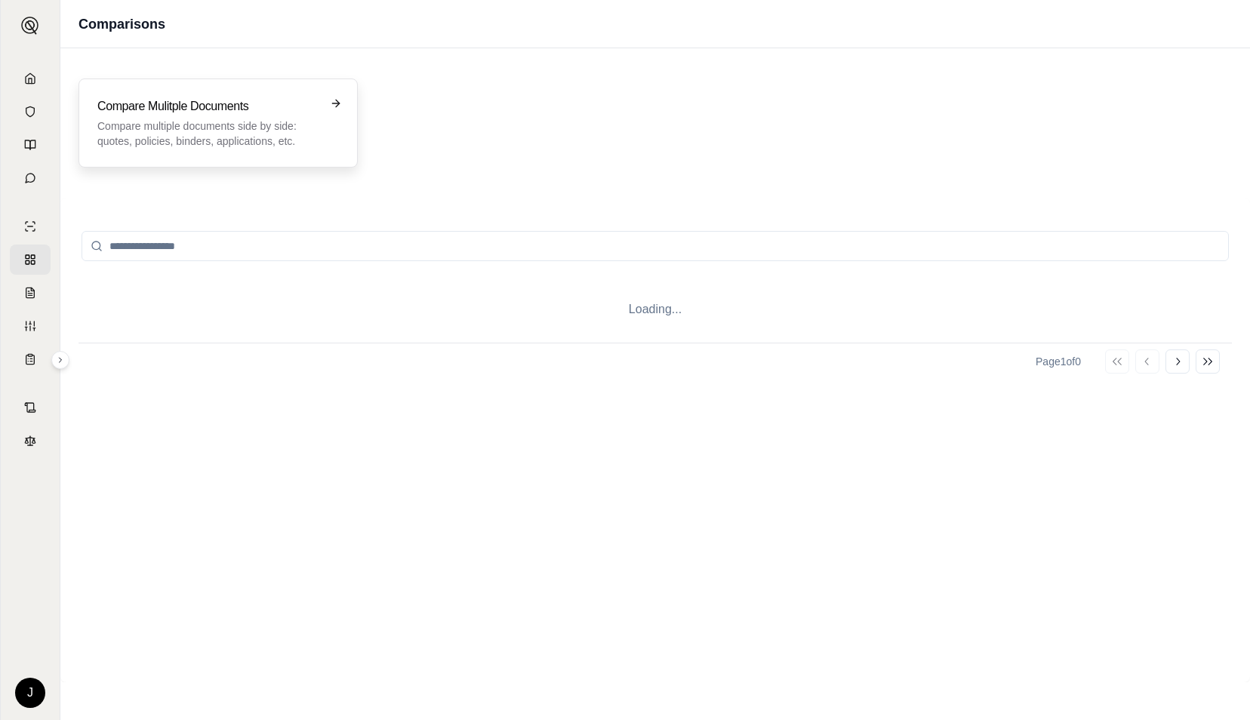
click at [168, 97] on h3 "Compare Mulitple Documents" at bounding box center [207, 106] width 220 height 18
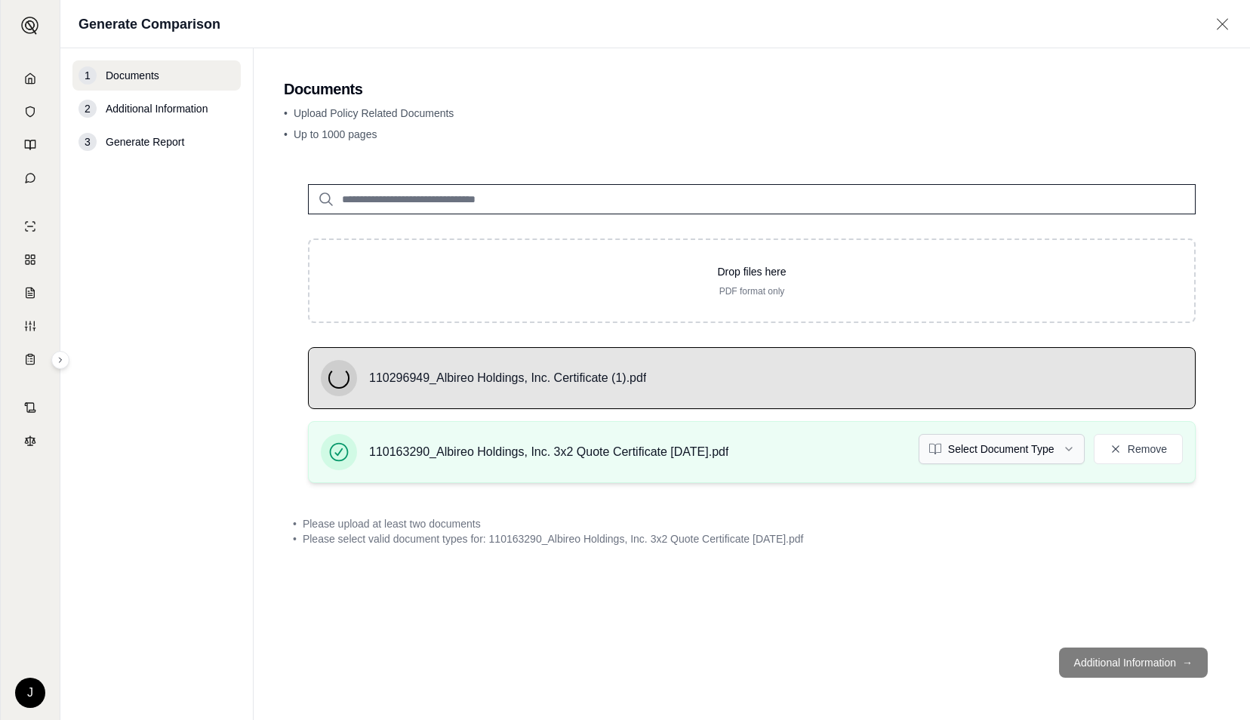
click at [974, 454] on html "J Generate Comparison 1 Documents 2 Additional Information 3 Generate Report Do…" at bounding box center [625, 360] width 1250 height 720
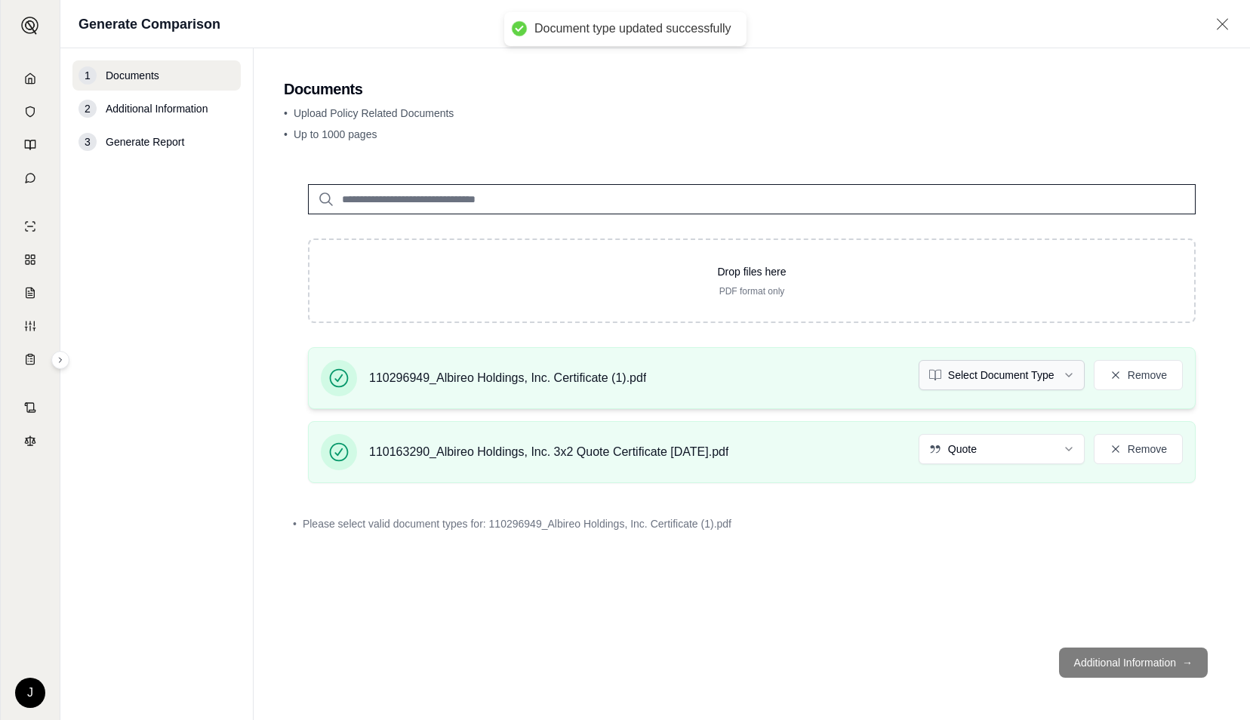
click at [980, 377] on html "Document type updated successfully J Generate Comparison 1 Documents 2 Addition…" at bounding box center [625, 360] width 1250 height 720
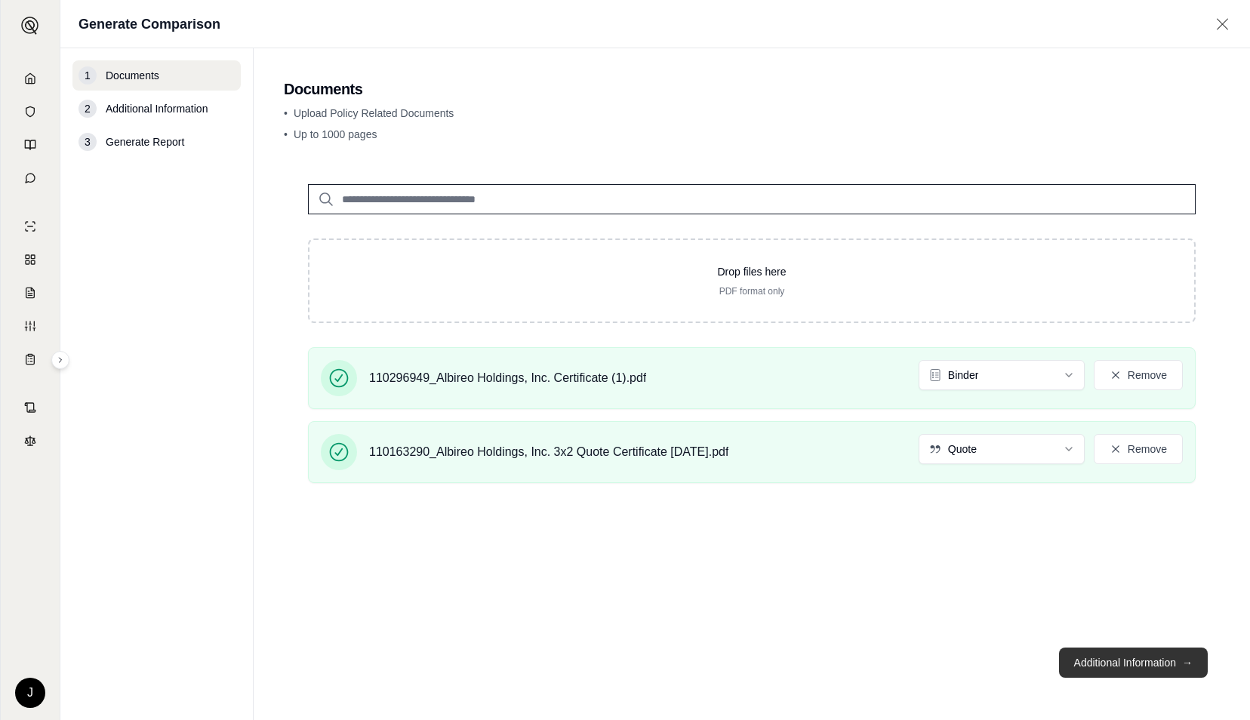
click at [1112, 659] on button "Additional Information →" at bounding box center [1133, 663] width 149 height 30
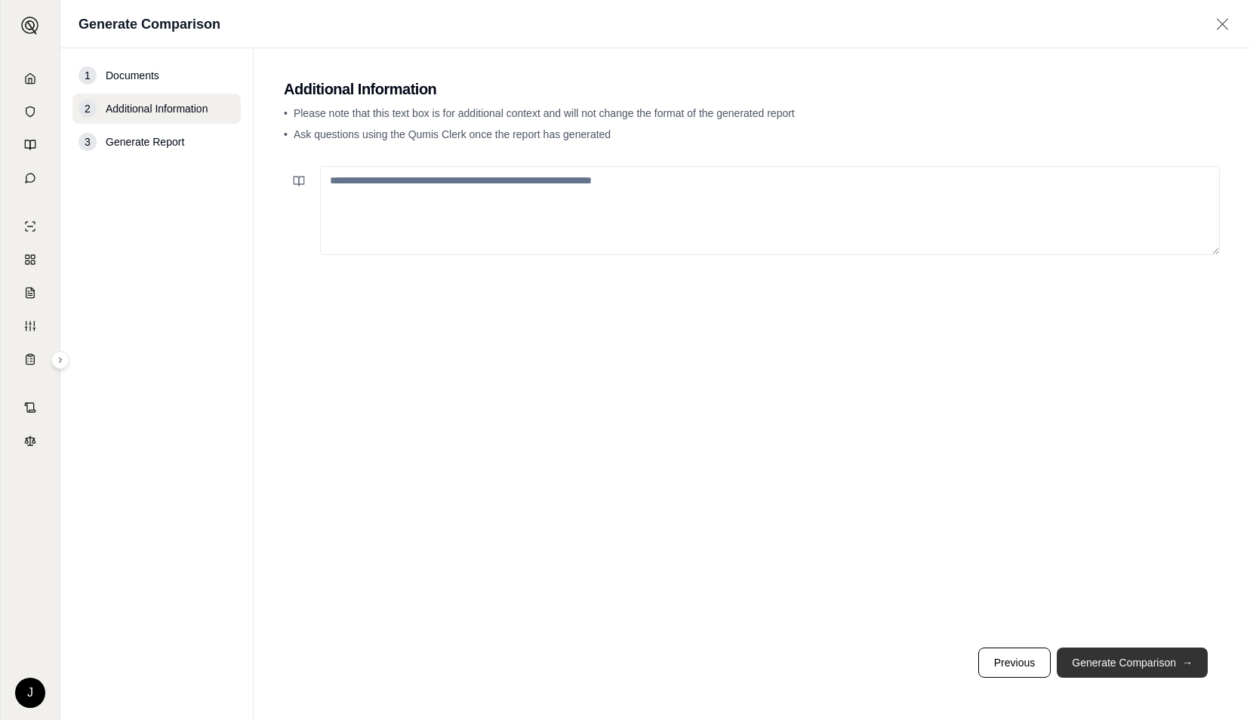
click at [1116, 662] on button "Generate Comparison →" at bounding box center [1132, 663] width 151 height 30
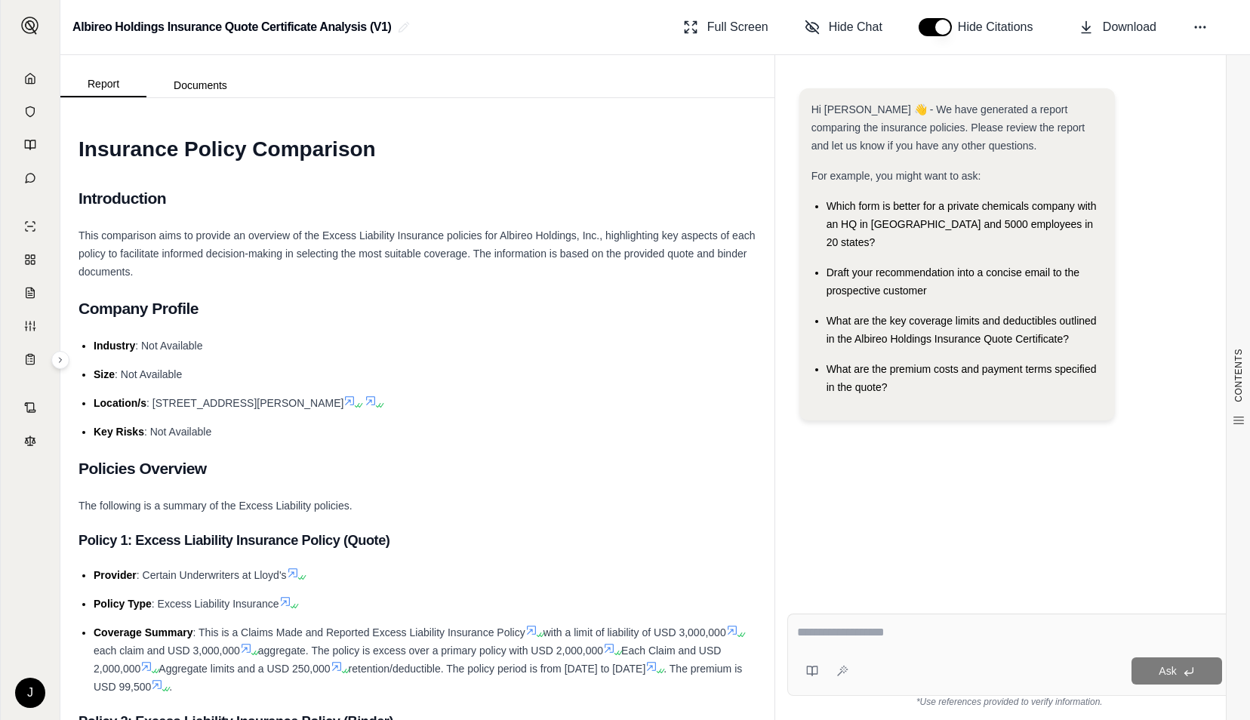
click at [943, 640] on textarea at bounding box center [1010, 632] width 426 height 18
type textarea "**********"
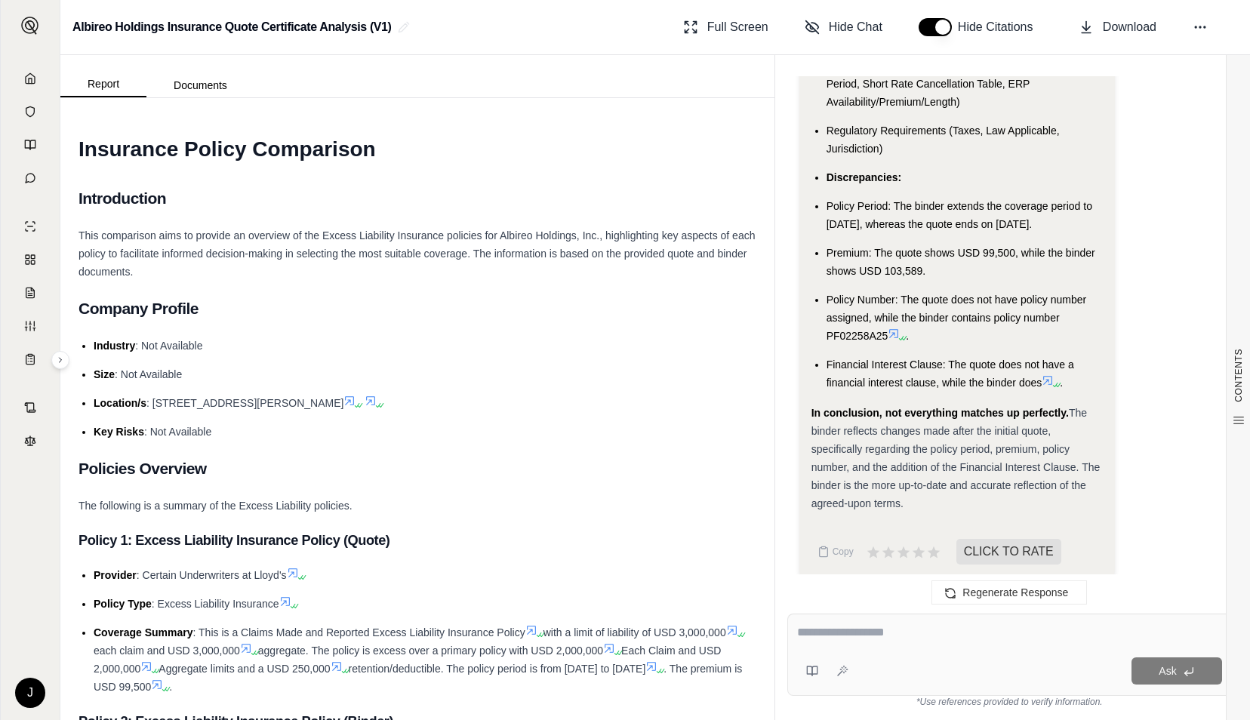
scroll to position [2899, 0]
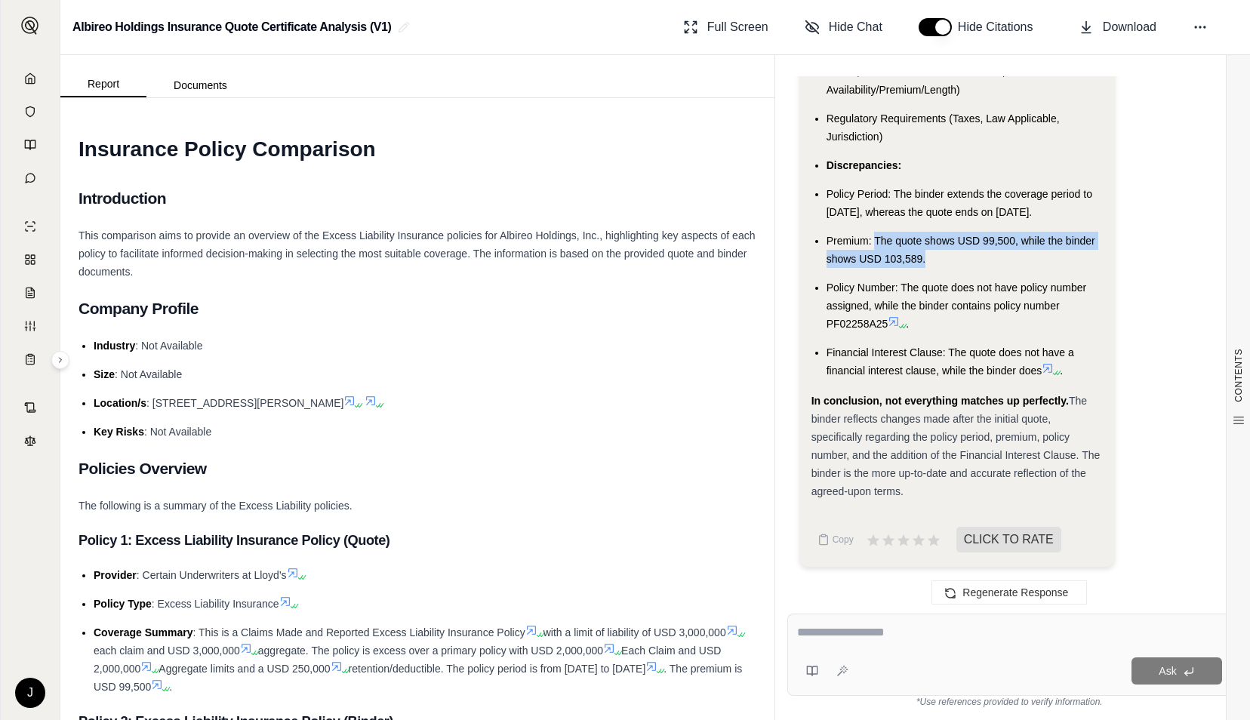
drag, startPoint x: 874, startPoint y: 237, endPoint x: 928, endPoint y: 252, distance: 56.4
click at [928, 252] on li "Premium: The quote shows USD 99,500, while the binder shows USD 103,589." at bounding box center [964, 250] width 276 height 36
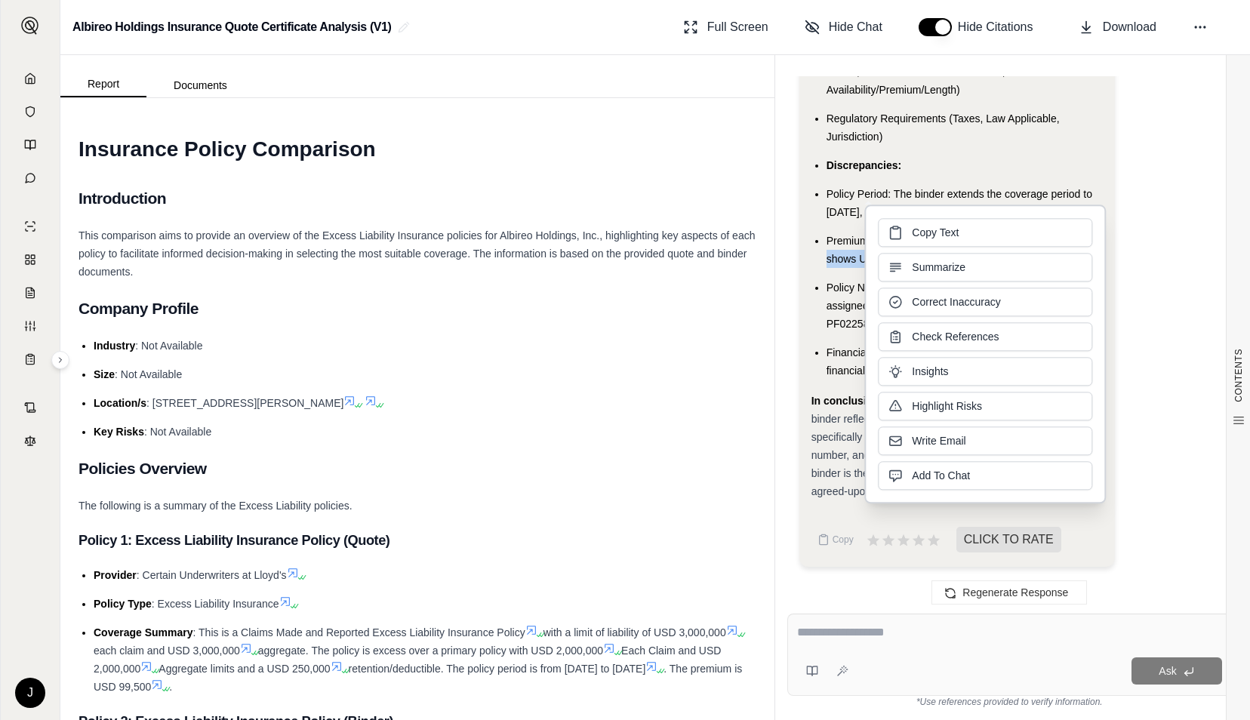
copy span "The quote shows USD 99,500, while the binder shows USD 103,589."
click at [701, 338] on li "Industry : Not Available" at bounding box center [425, 346] width 663 height 18
